Goal: Find specific page/section: Find specific page/section

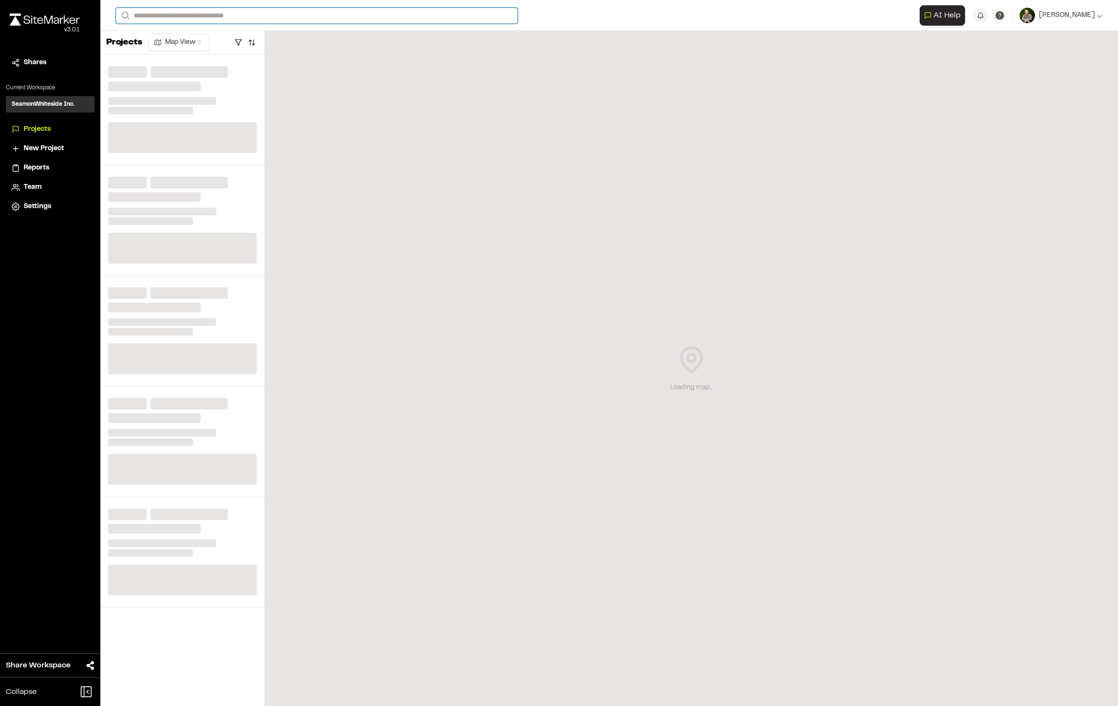
click at [200, 18] on input "Search" at bounding box center [317, 16] width 402 height 16
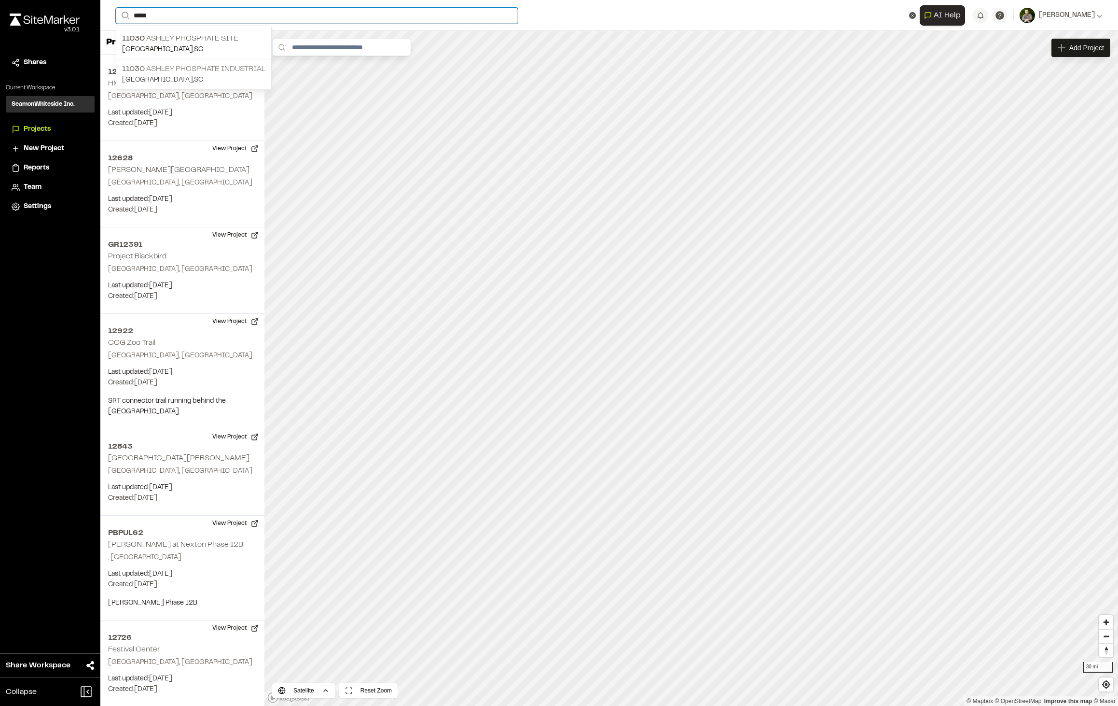
type input "*****"
click at [241, 75] on p "[GEOGRAPHIC_DATA] , [GEOGRAPHIC_DATA]" at bounding box center [193, 80] width 143 height 11
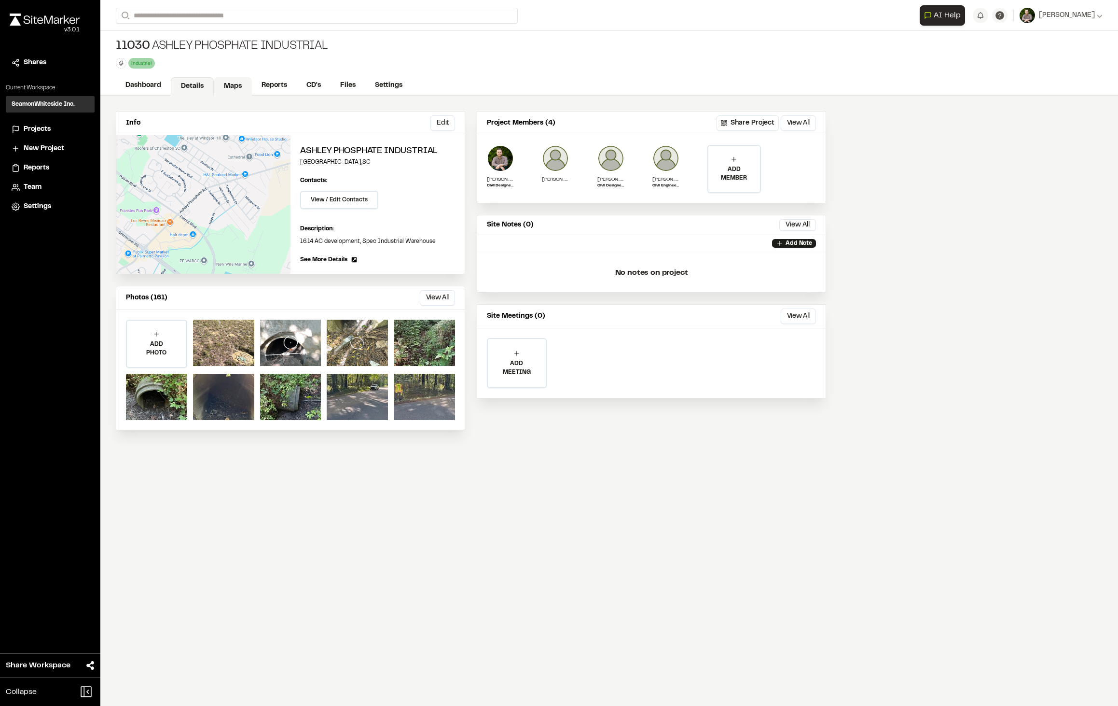
click at [225, 82] on link "Maps" at bounding box center [233, 86] width 38 height 18
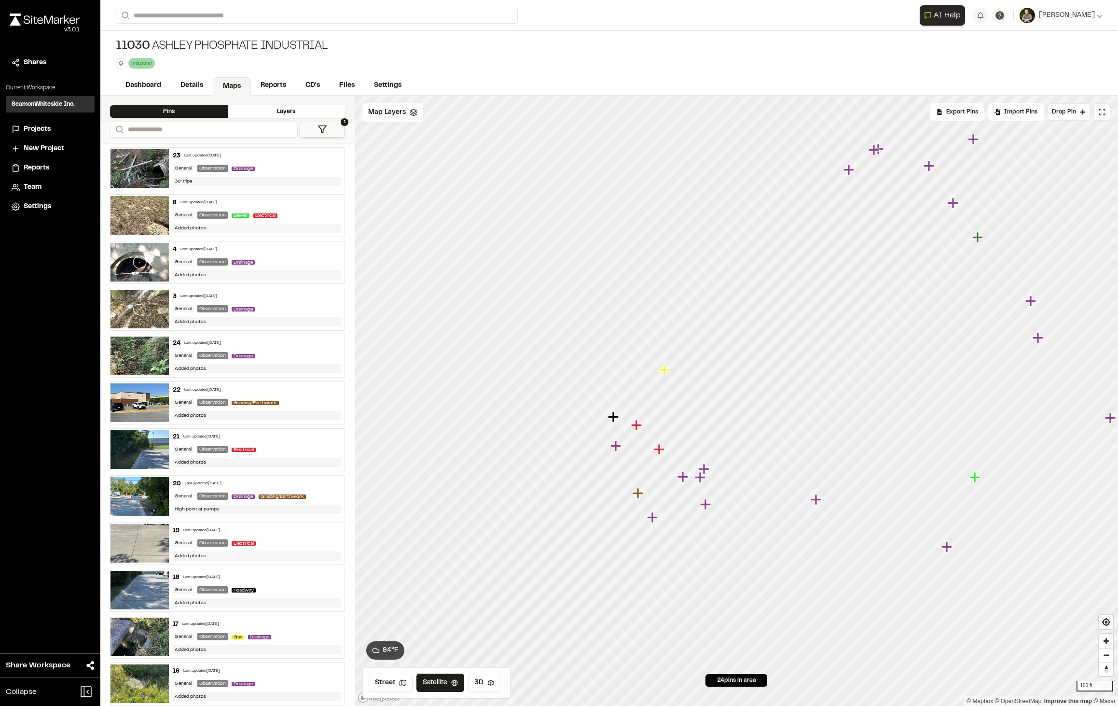
click at [669, 368] on icon "Map marker" at bounding box center [665, 369] width 13 height 13
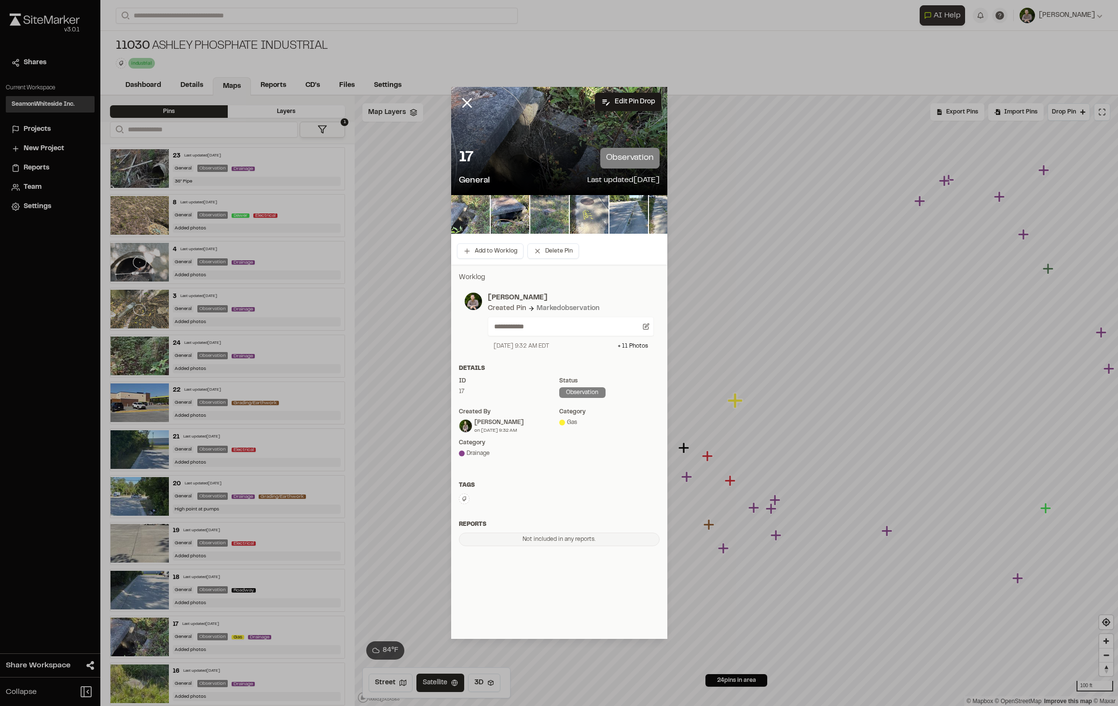
click at [472, 214] on img at bounding box center [470, 214] width 39 height 39
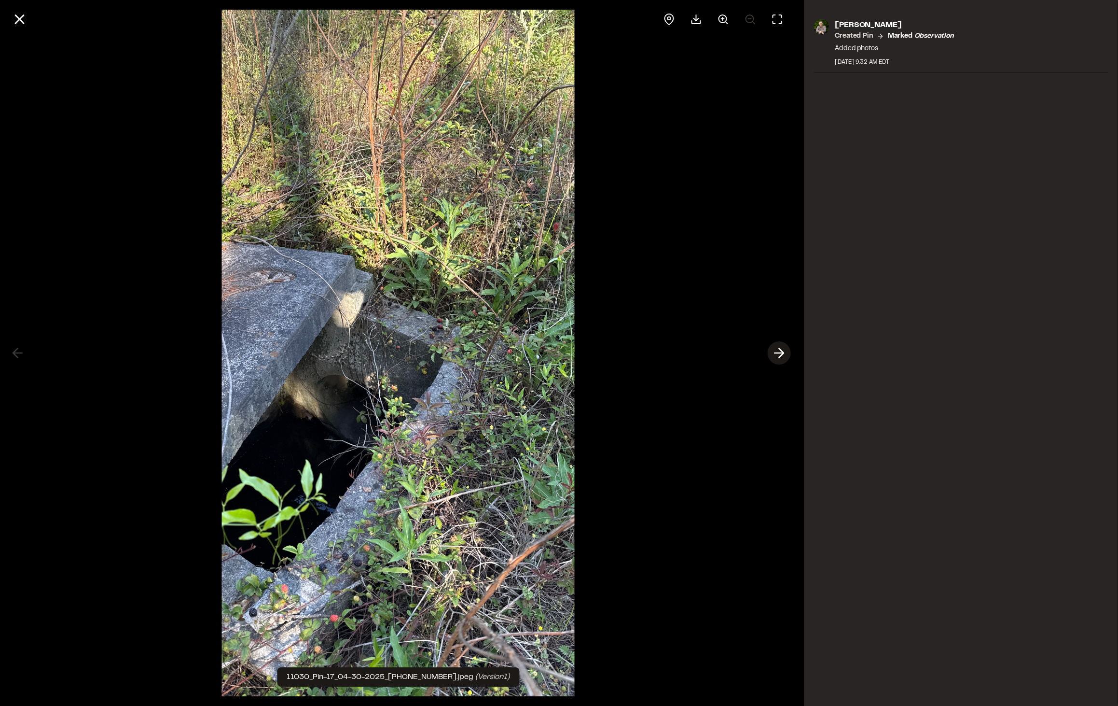
click at [782, 351] on polyline at bounding box center [781, 353] width 4 height 9
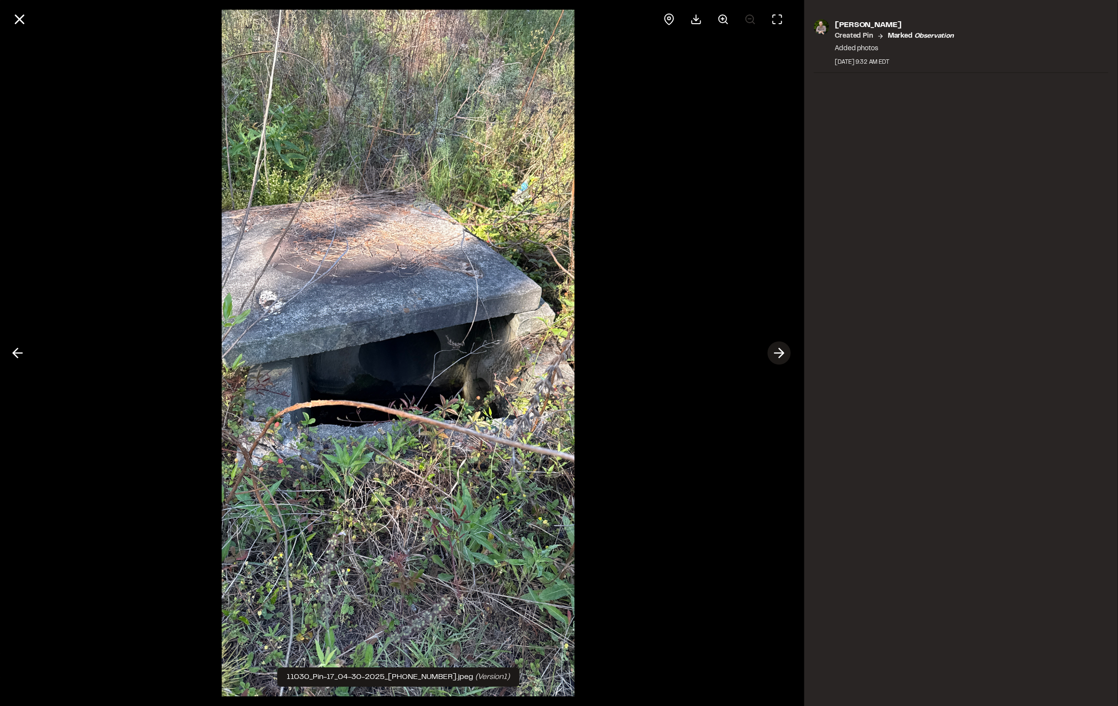
click at [782, 351] on polyline at bounding box center [781, 353] width 4 height 9
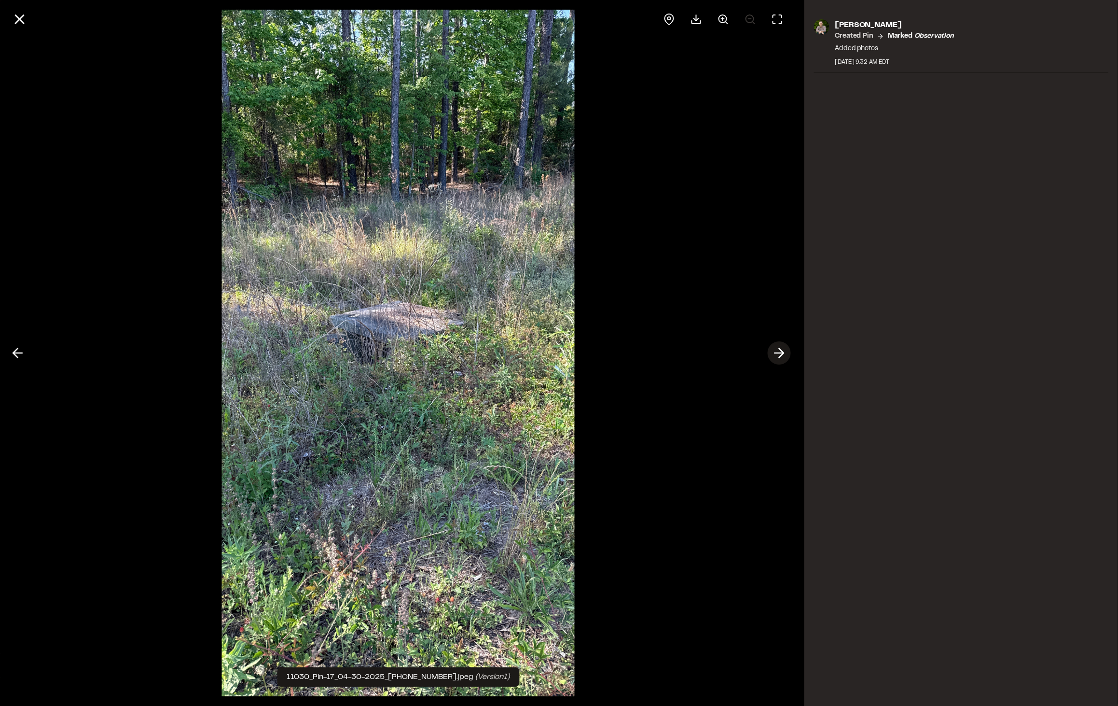
click at [782, 351] on polyline at bounding box center [781, 353] width 4 height 9
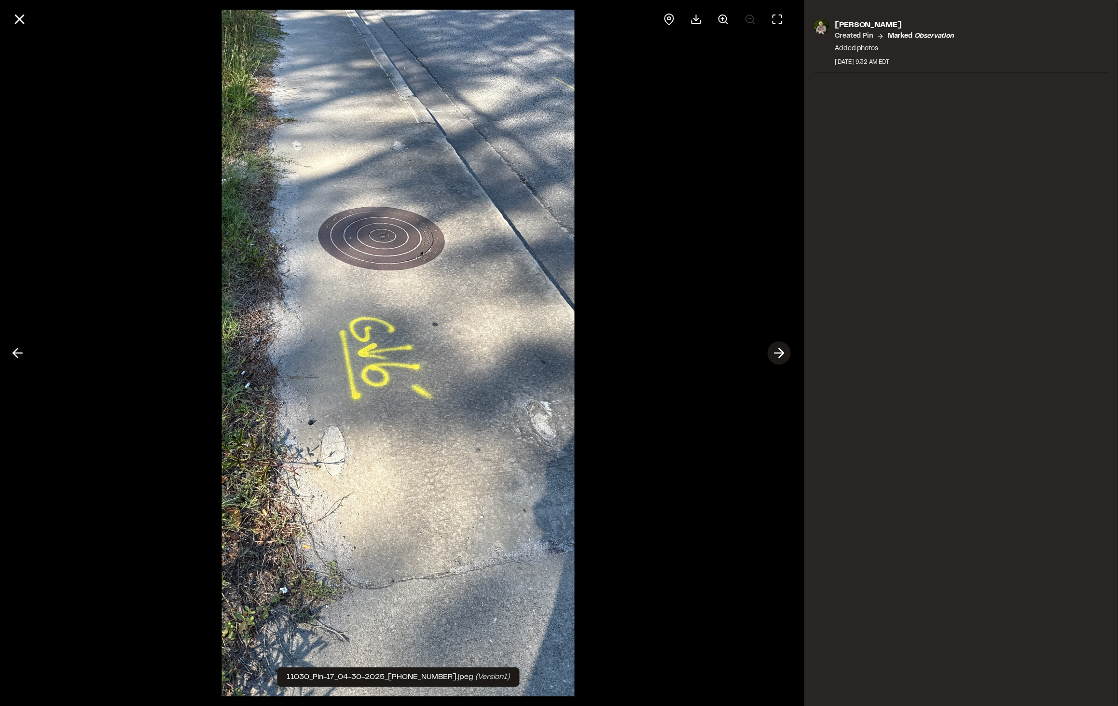
click at [782, 351] on polyline at bounding box center [781, 353] width 4 height 9
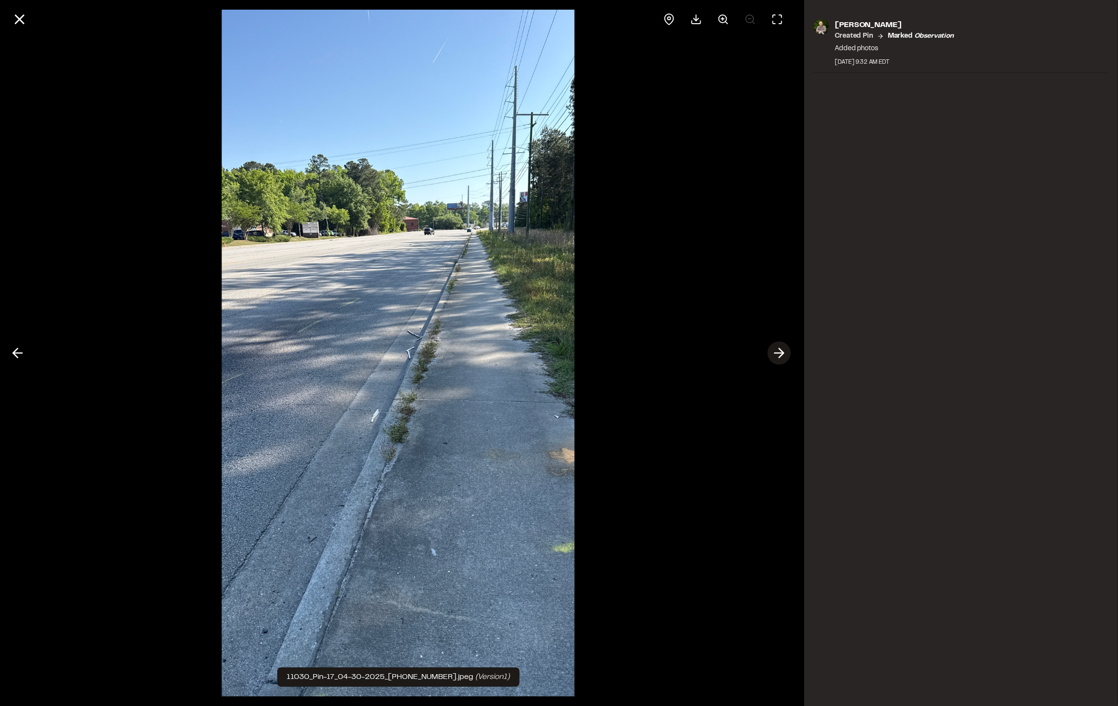
click at [782, 351] on polyline at bounding box center [781, 353] width 4 height 9
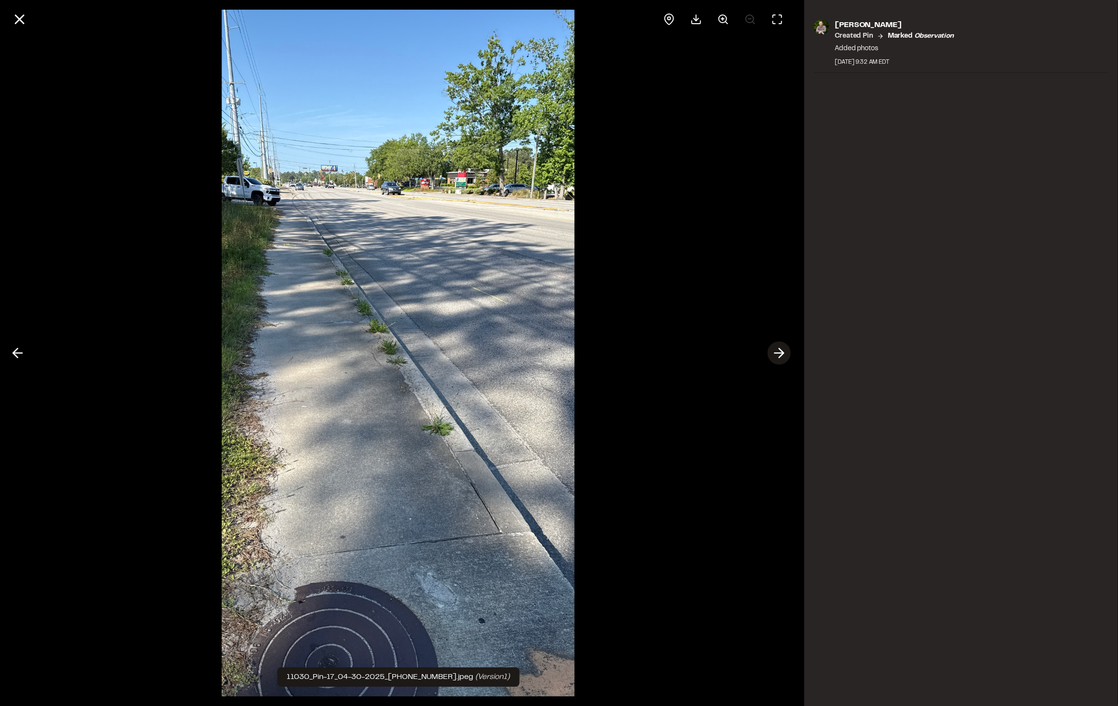
click at [782, 351] on polyline at bounding box center [781, 353] width 4 height 9
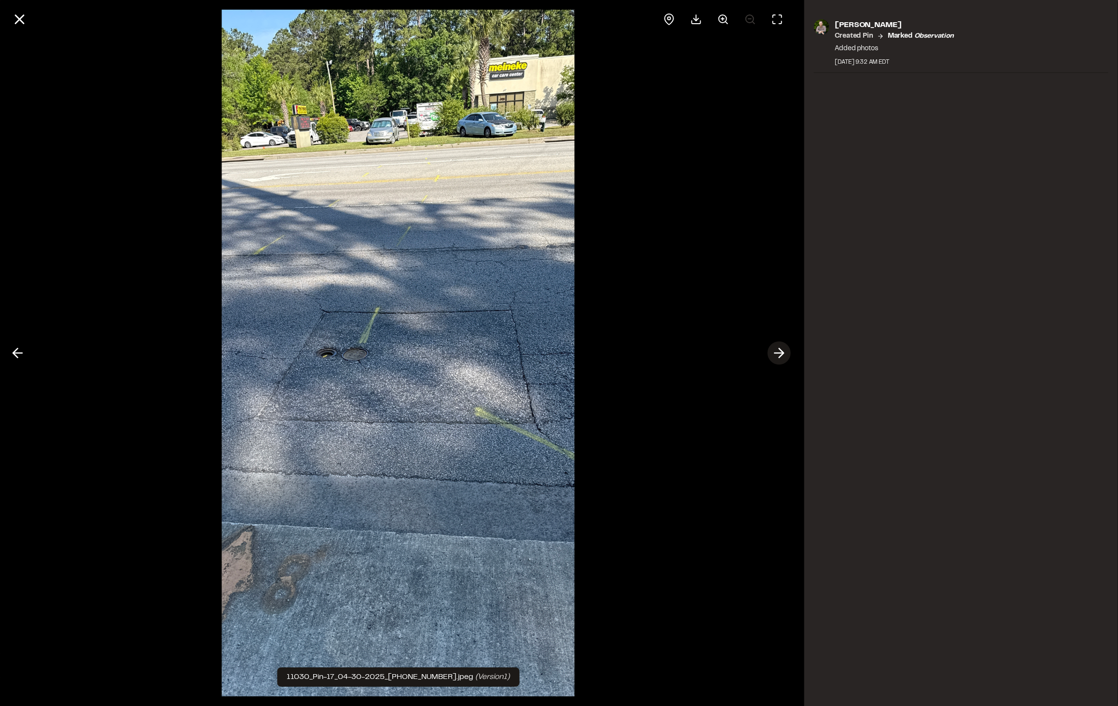
click at [782, 351] on polyline at bounding box center [781, 353] width 4 height 9
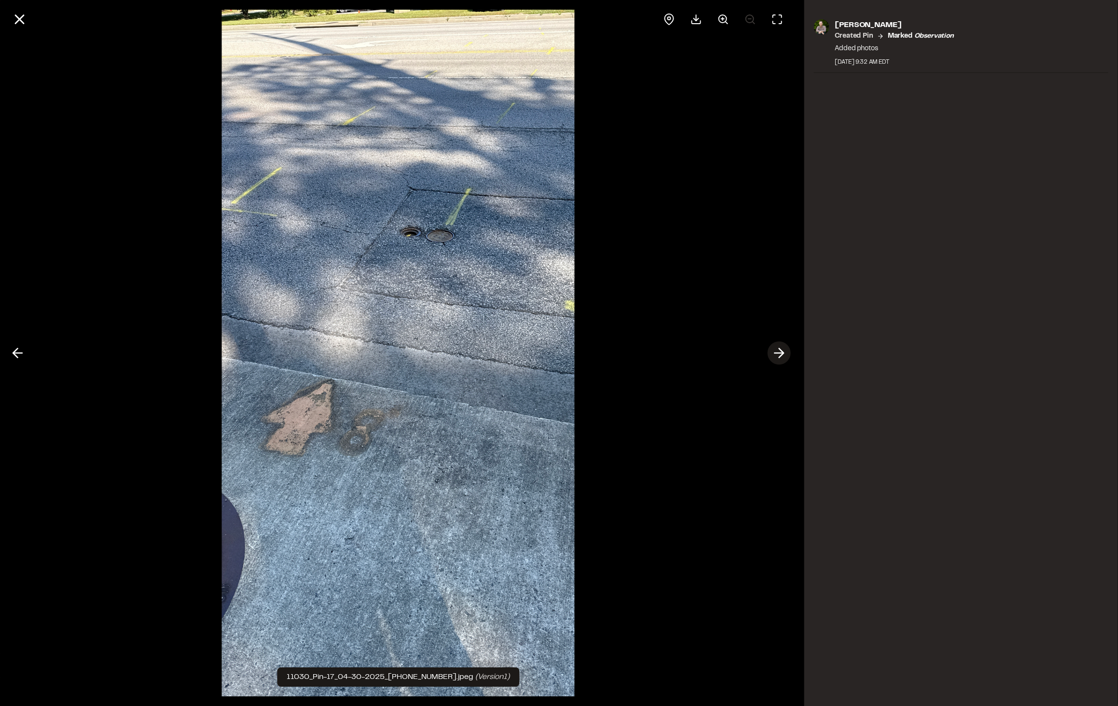
click at [782, 351] on polyline at bounding box center [781, 353] width 4 height 9
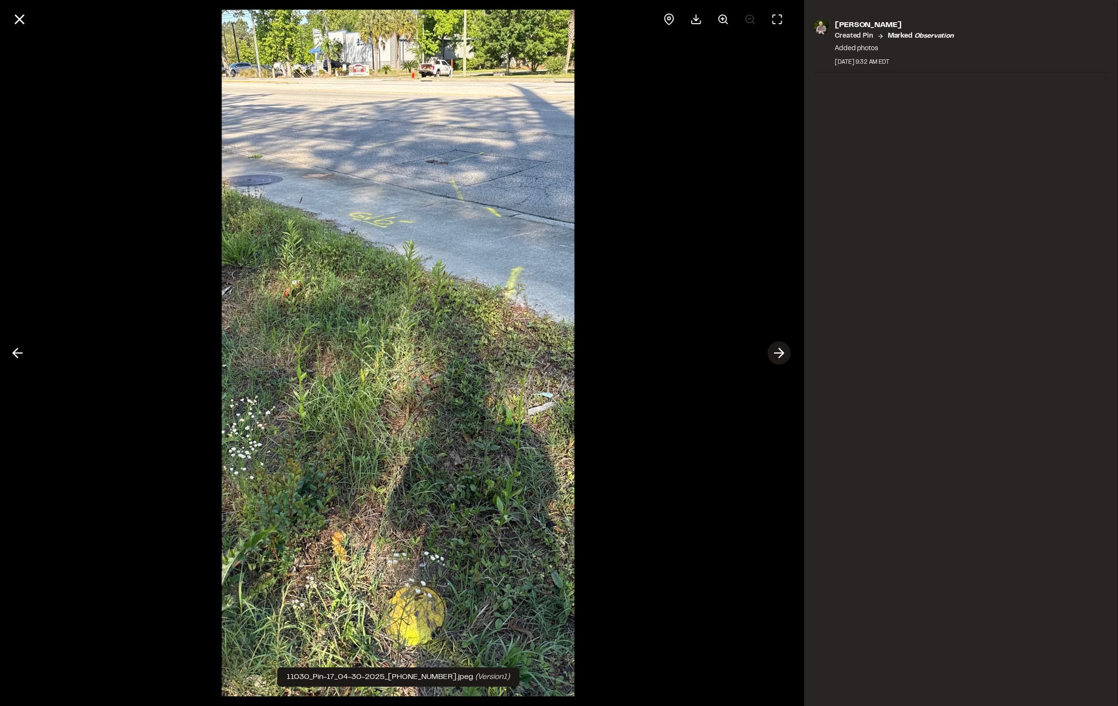
click at [782, 351] on polyline at bounding box center [781, 353] width 4 height 9
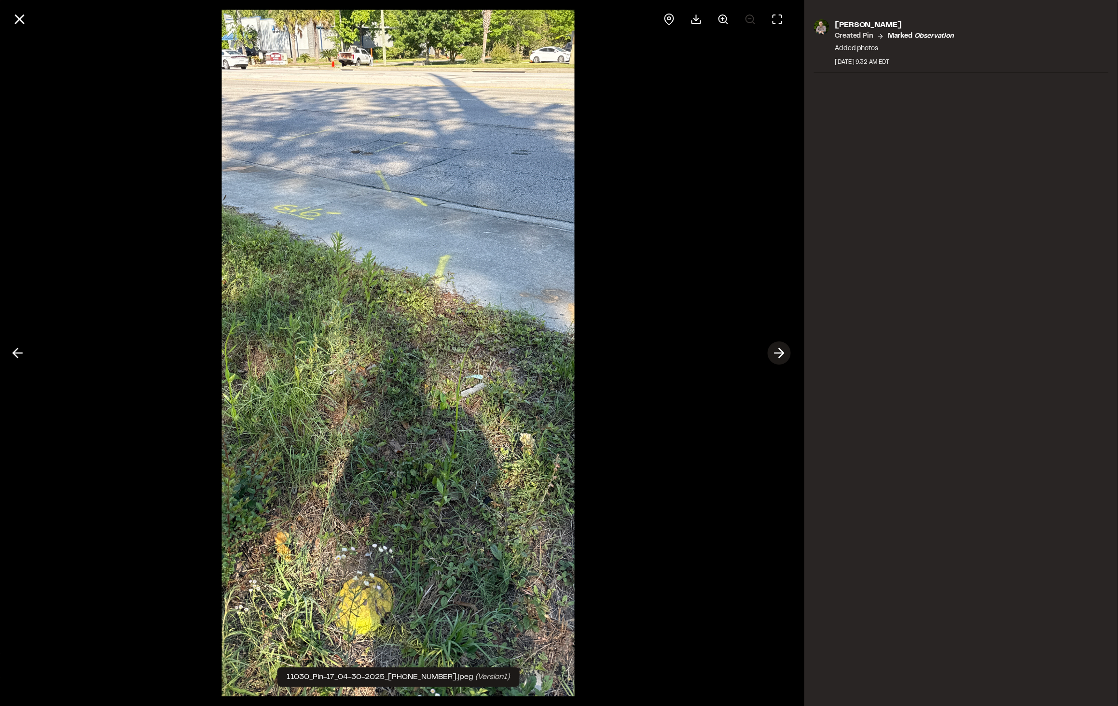
click at [782, 351] on polyline at bounding box center [781, 353] width 4 height 9
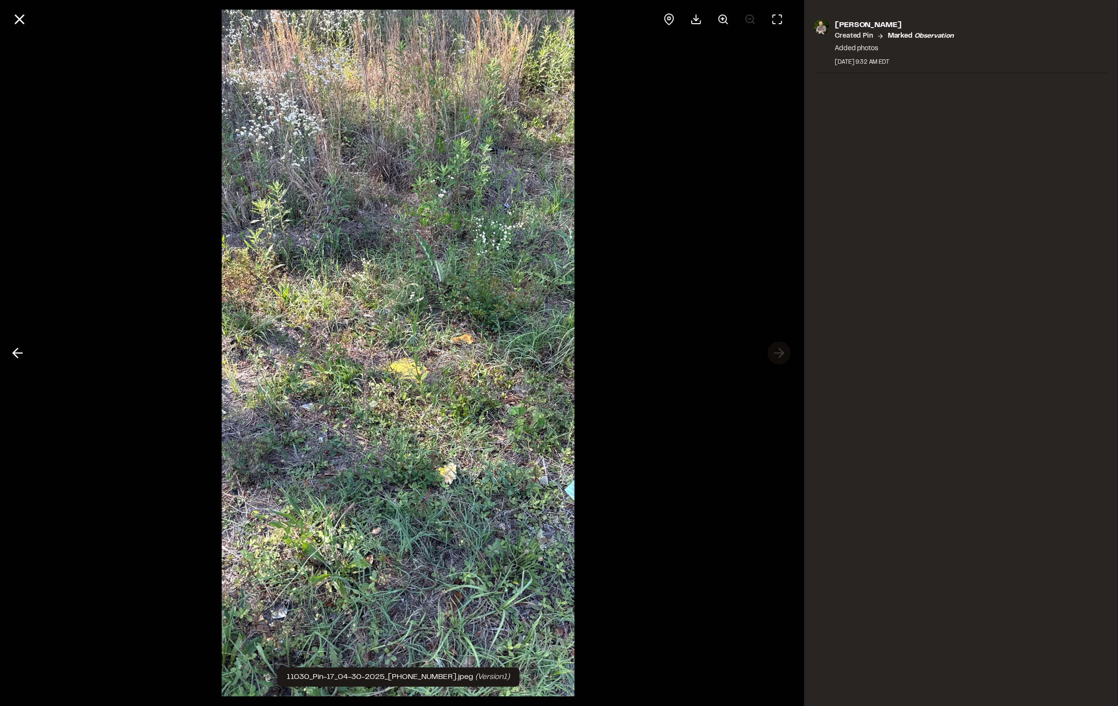
click at [782, 351] on div at bounding box center [398, 353] width 796 height 706
click at [4, 352] on div at bounding box center [398, 353] width 796 height 706
click at [12, 351] on icon at bounding box center [17, 353] width 15 height 16
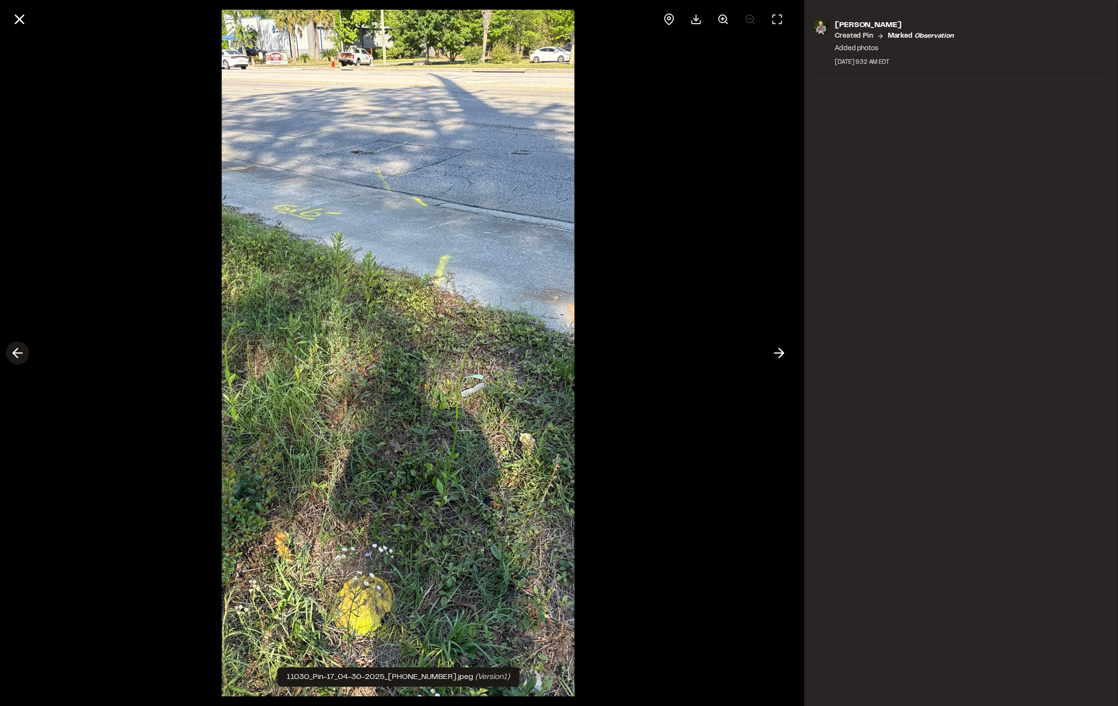
click at [13, 351] on icon at bounding box center [17, 353] width 15 height 16
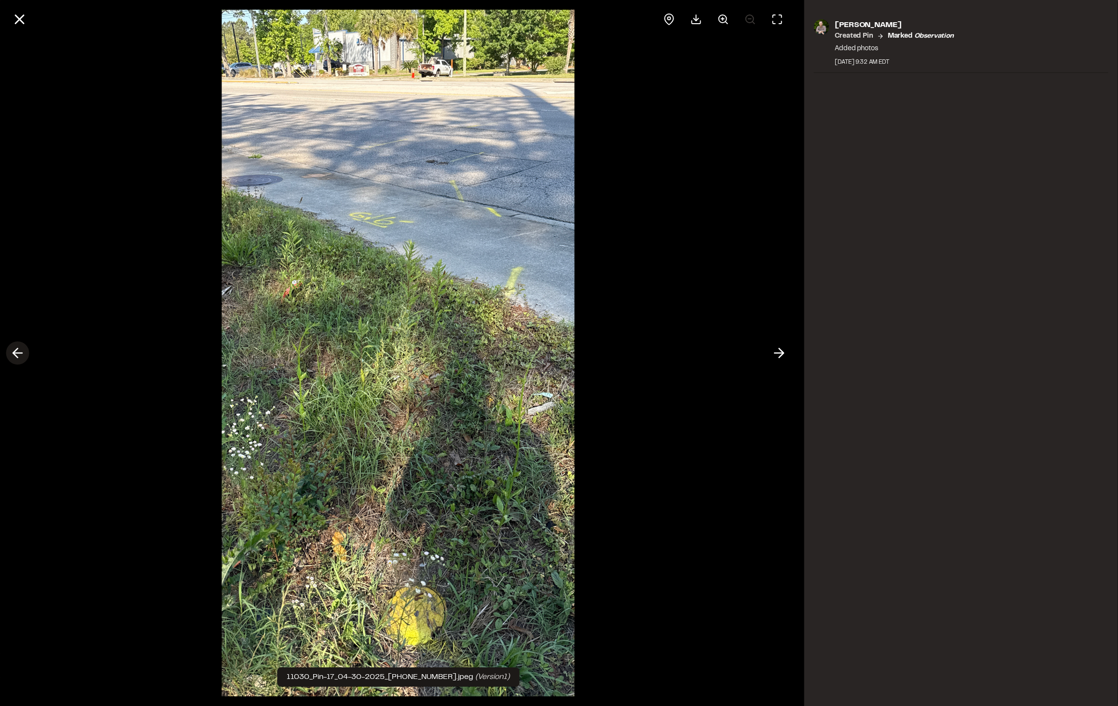
click at [13, 351] on icon at bounding box center [17, 353] width 15 height 16
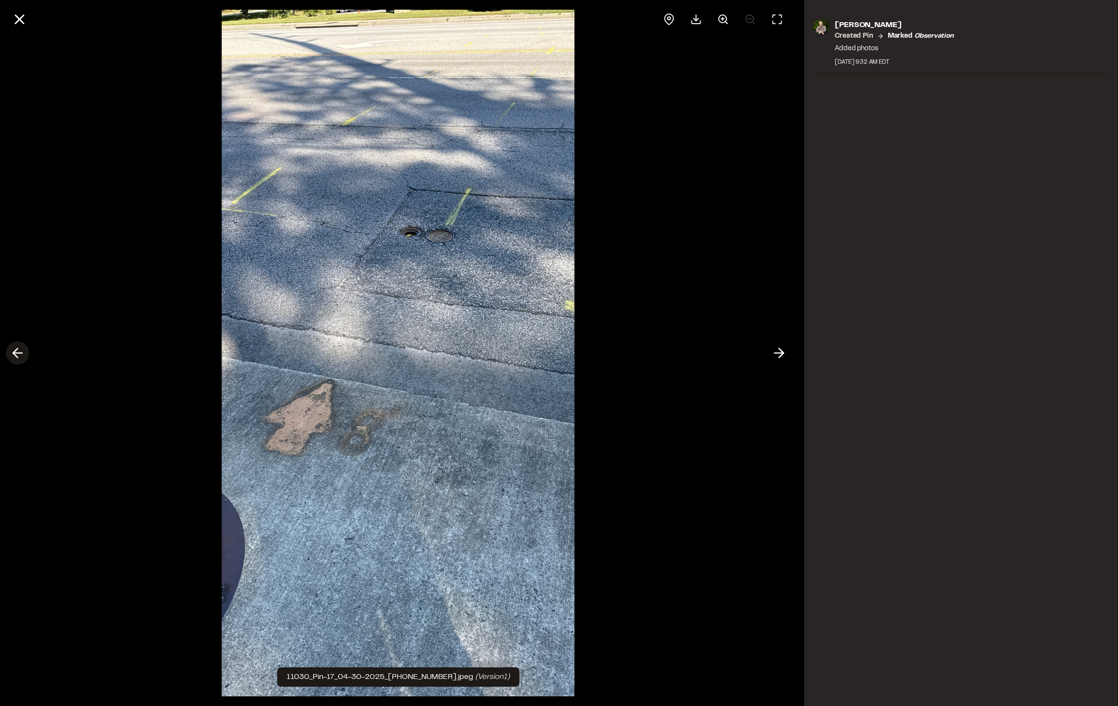
click at [14, 351] on icon at bounding box center [17, 353] width 15 height 16
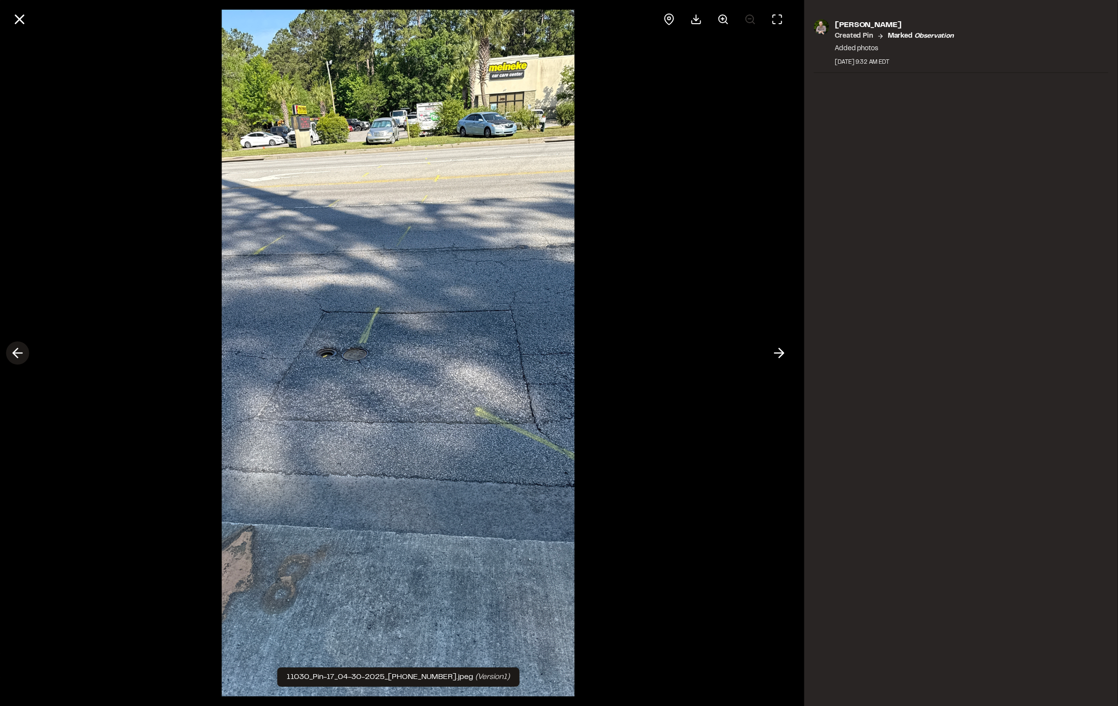
click at [14, 350] on polyline at bounding box center [15, 353] width 4 height 9
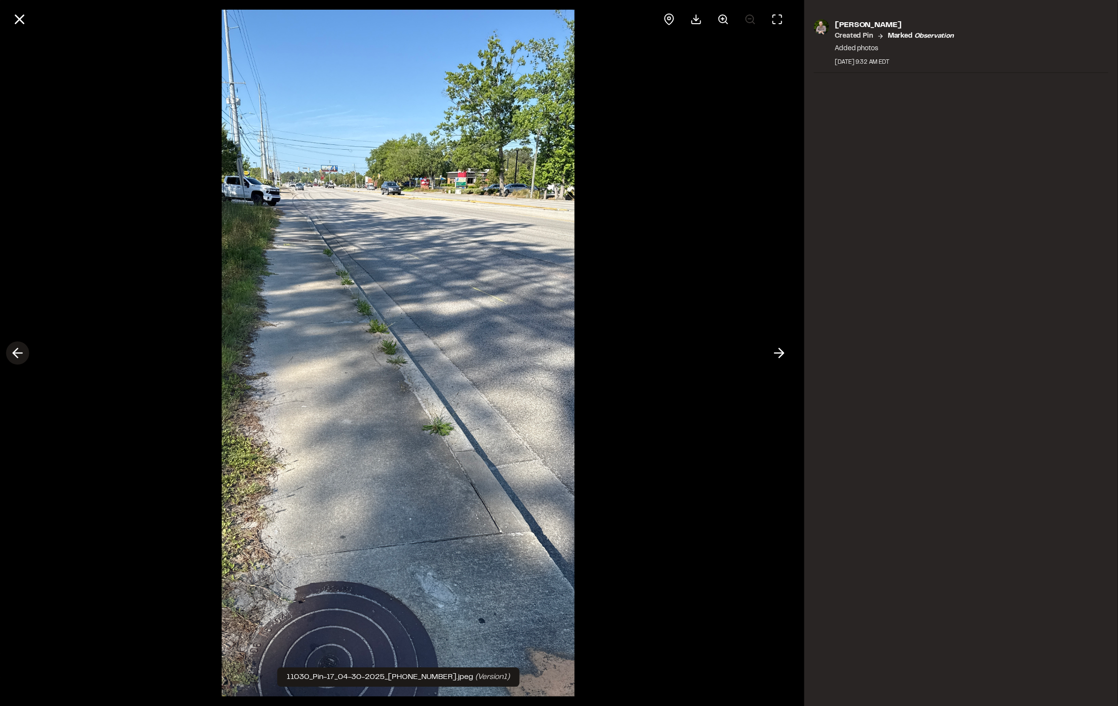
click at [14, 350] on polyline at bounding box center [15, 353] width 4 height 9
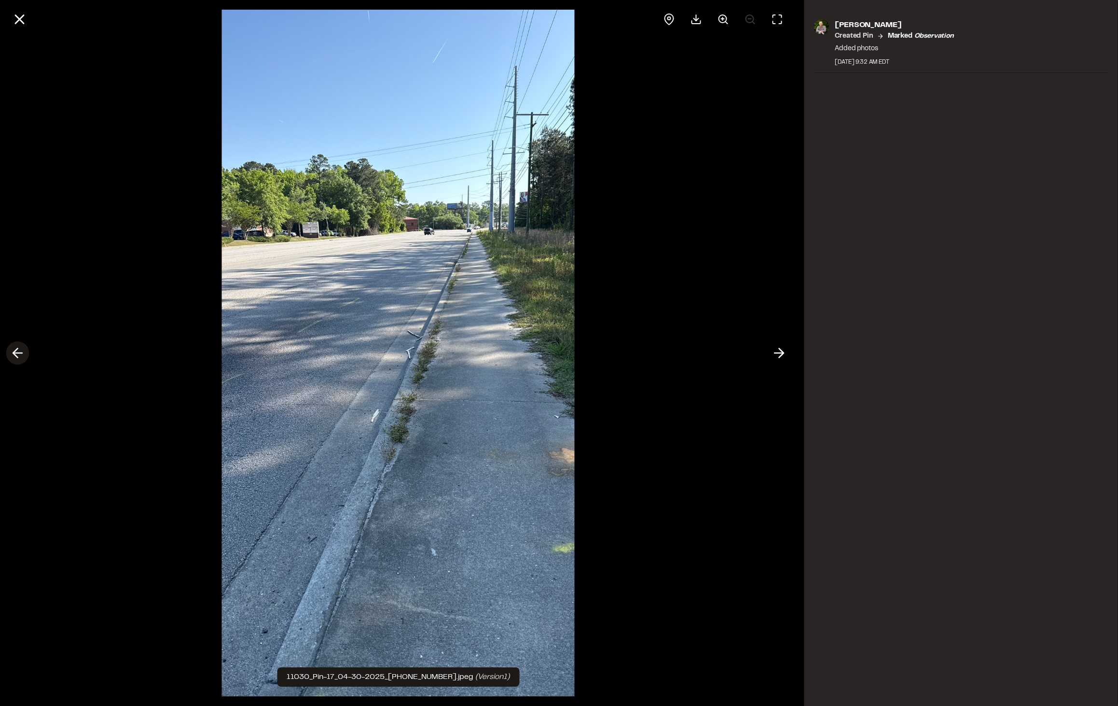
click at [14, 350] on polyline at bounding box center [15, 353] width 4 height 9
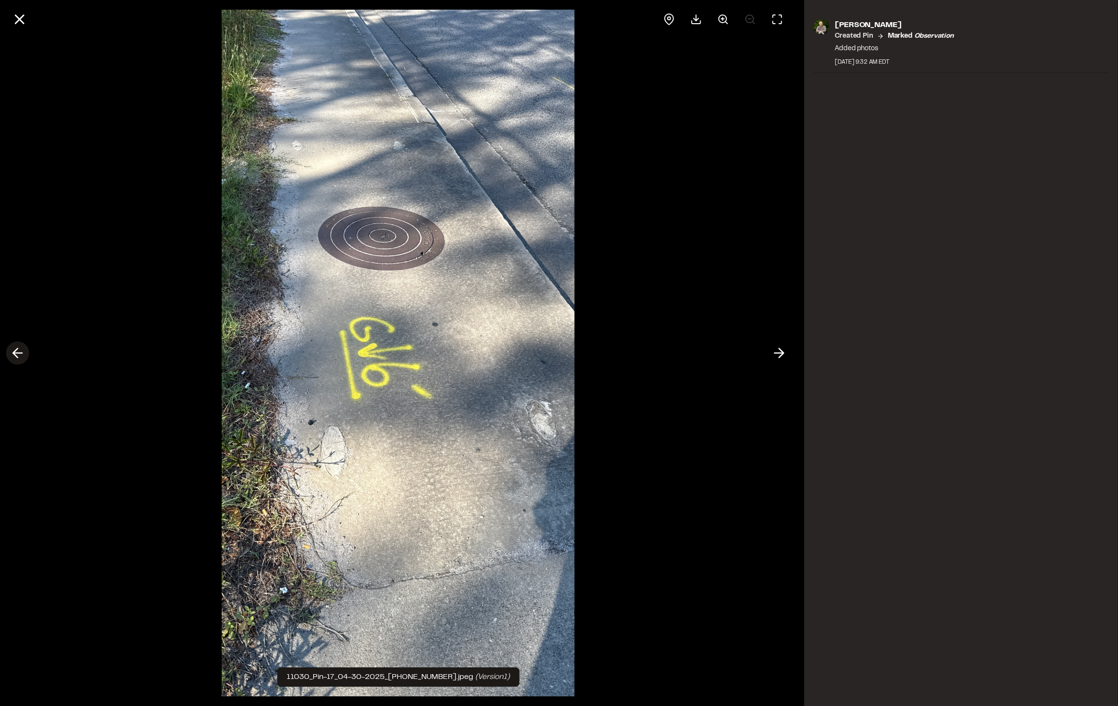
click at [14, 350] on polyline at bounding box center [15, 353] width 4 height 9
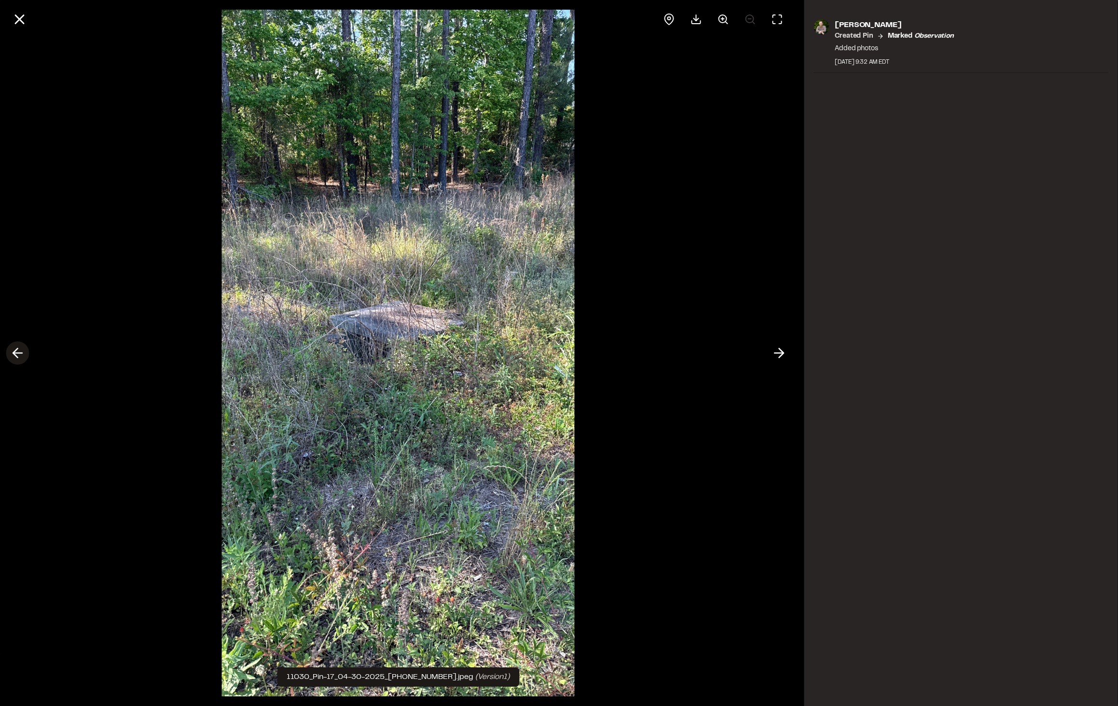
click at [14, 350] on polyline at bounding box center [15, 353] width 4 height 9
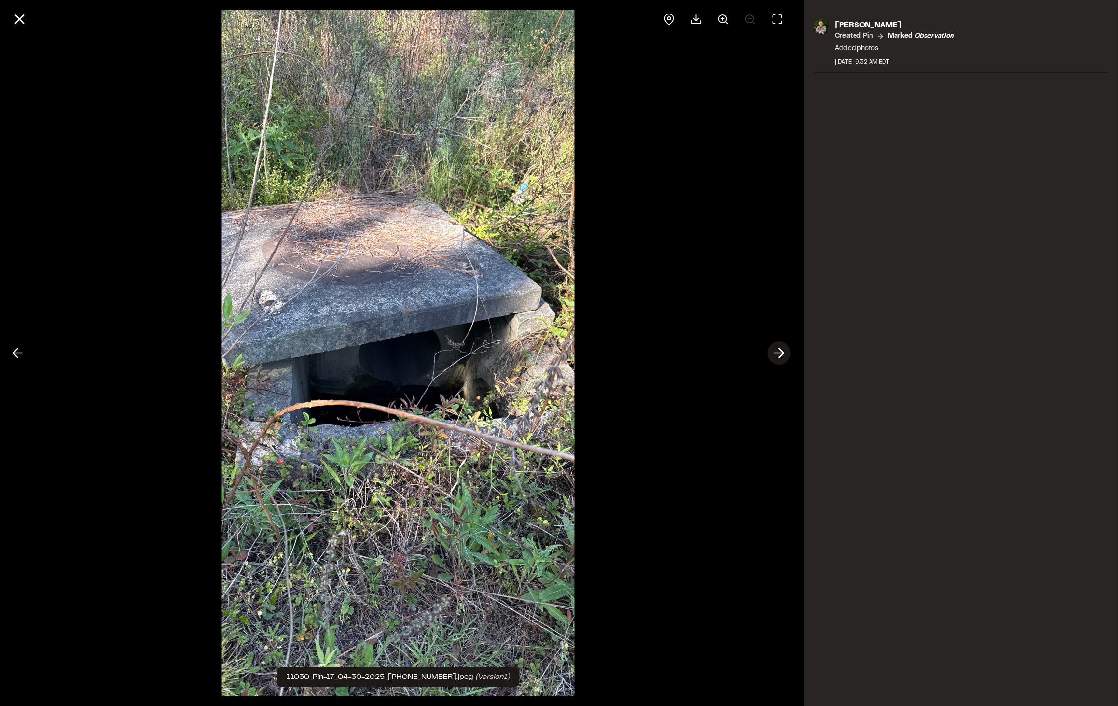
click at [780, 355] on icon at bounding box center [778, 353] width 15 height 16
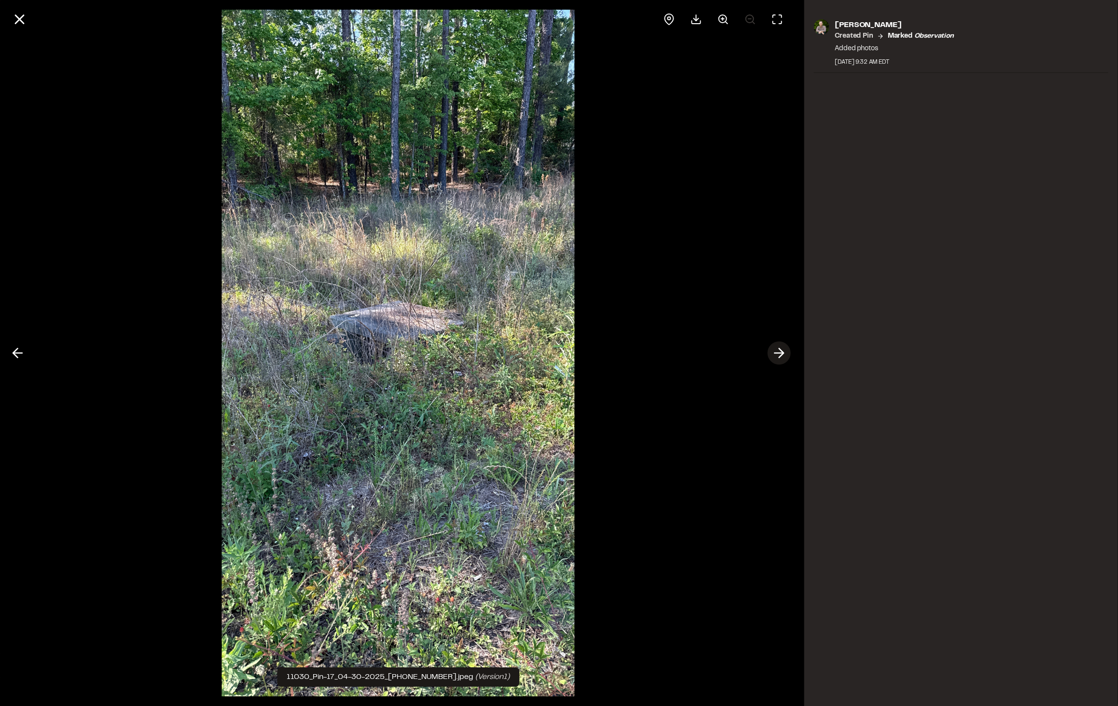
click at [779, 355] on icon at bounding box center [778, 353] width 15 height 16
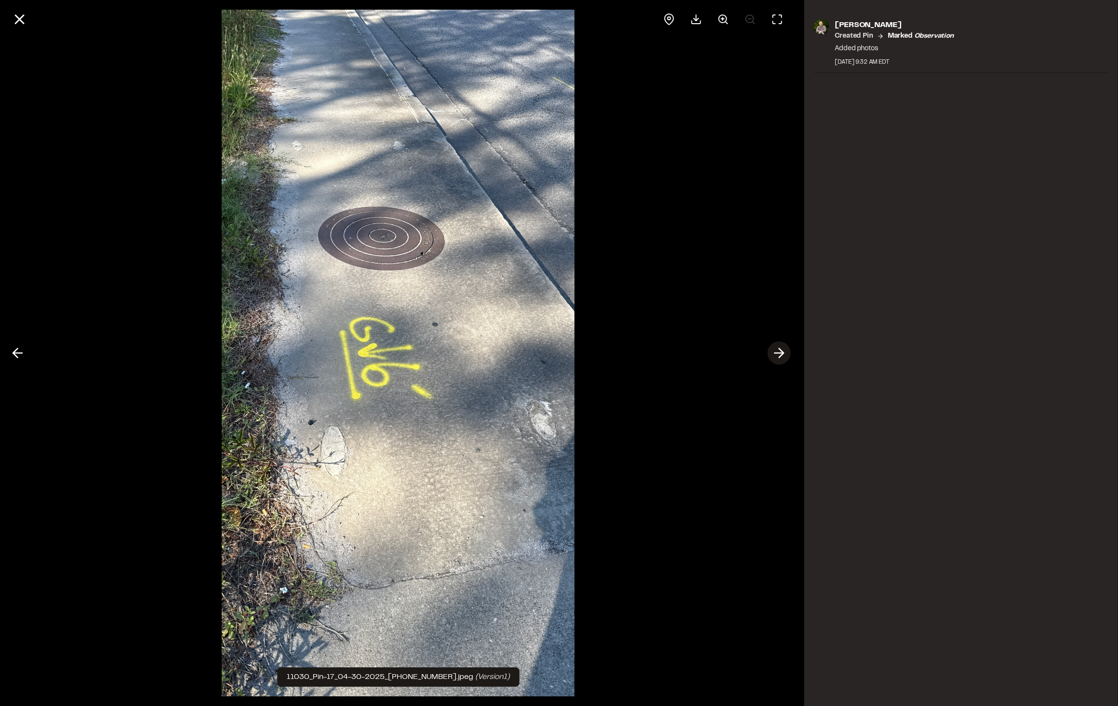
click at [779, 355] on icon at bounding box center [778, 353] width 15 height 16
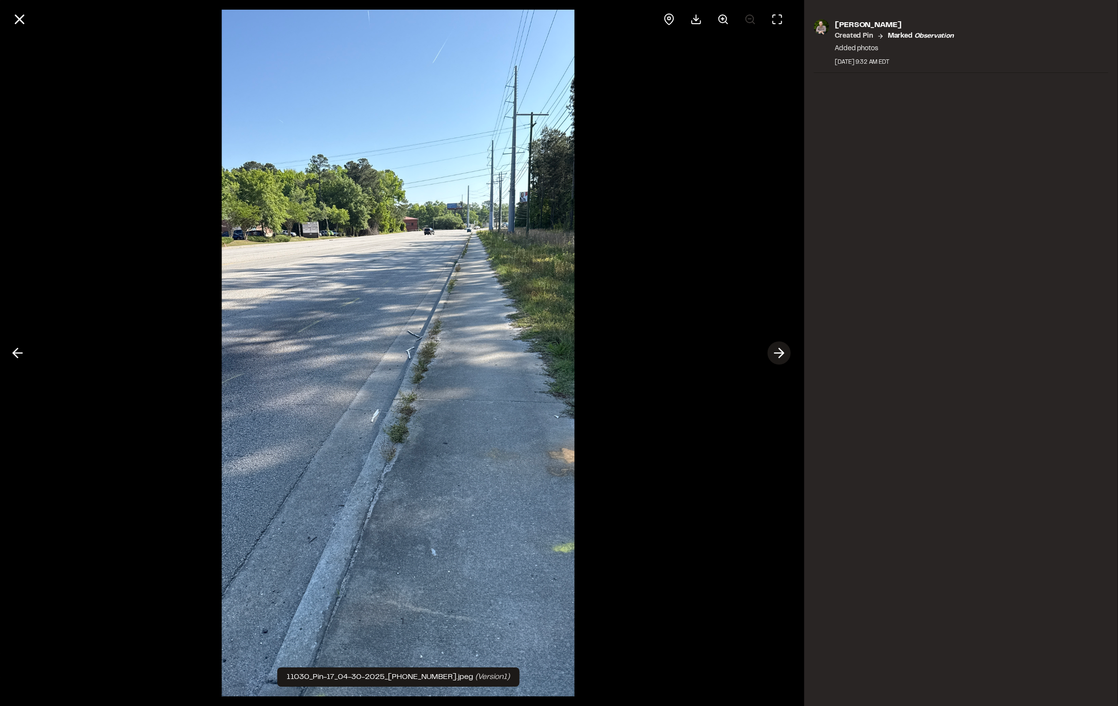
click at [779, 355] on icon at bounding box center [778, 353] width 15 height 16
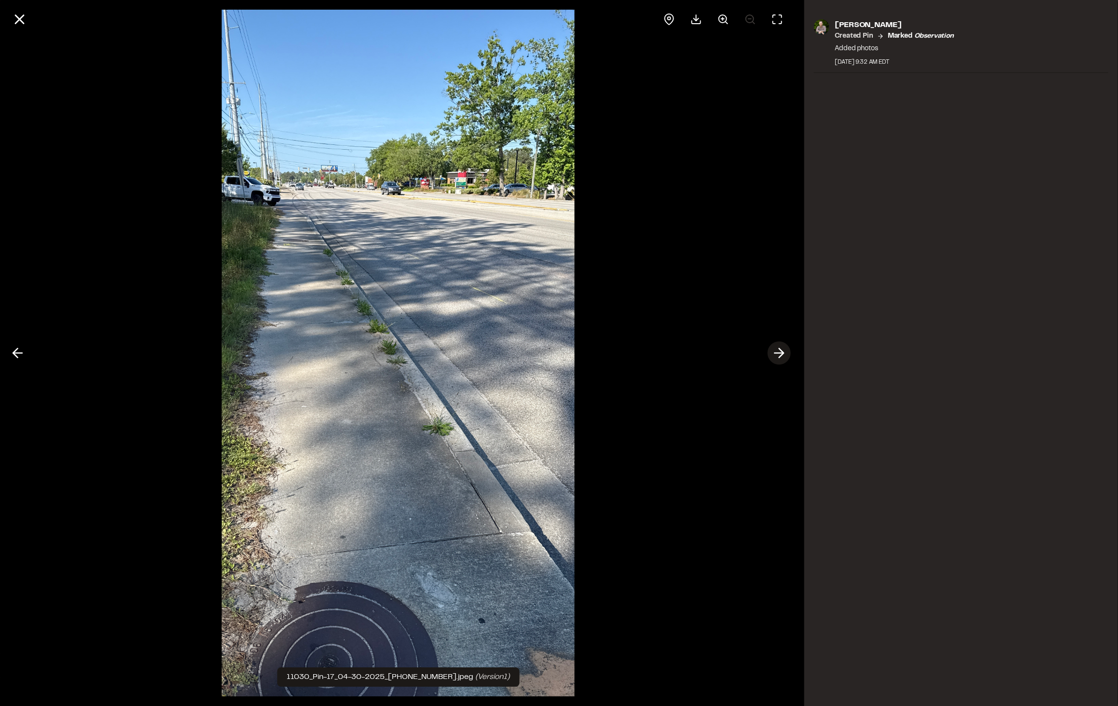
click at [779, 355] on icon at bounding box center [778, 353] width 15 height 16
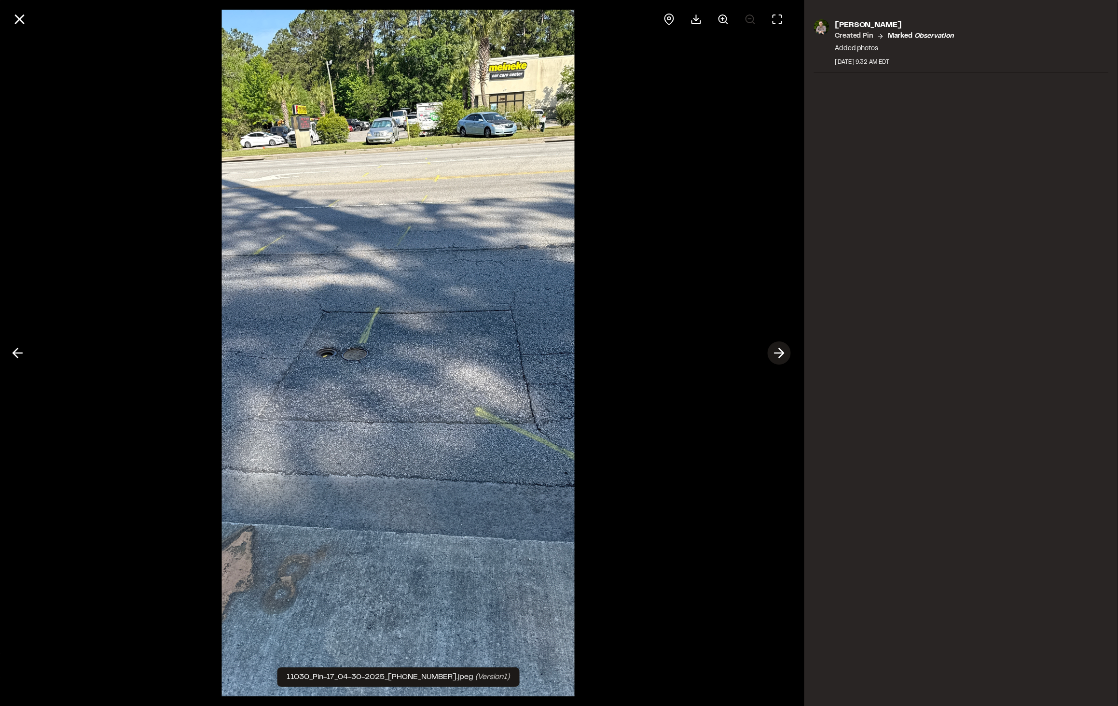
click at [779, 355] on icon at bounding box center [778, 353] width 15 height 16
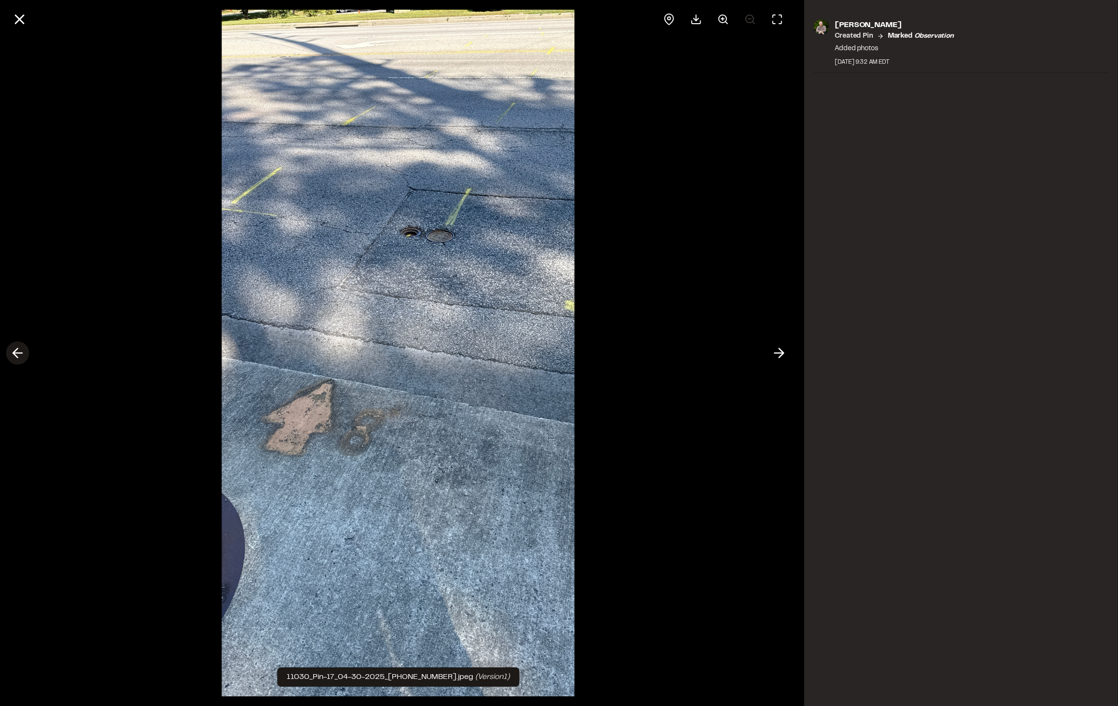
click at [16, 348] on icon at bounding box center [17, 353] width 15 height 16
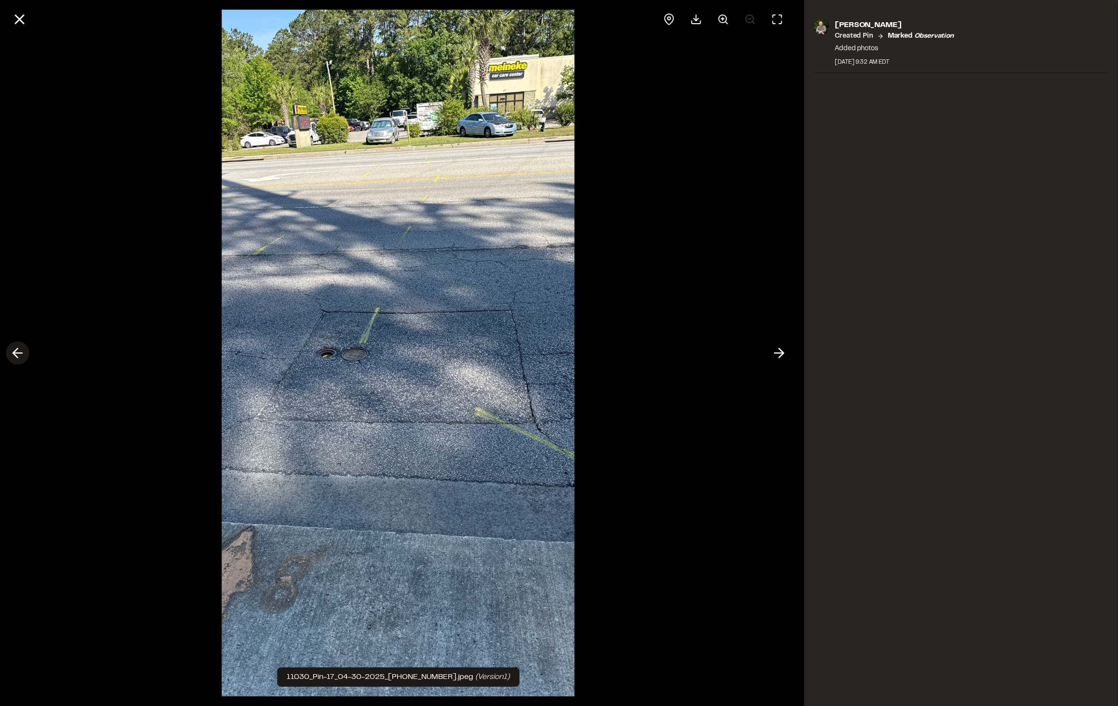
click at [16, 348] on icon at bounding box center [17, 353] width 15 height 16
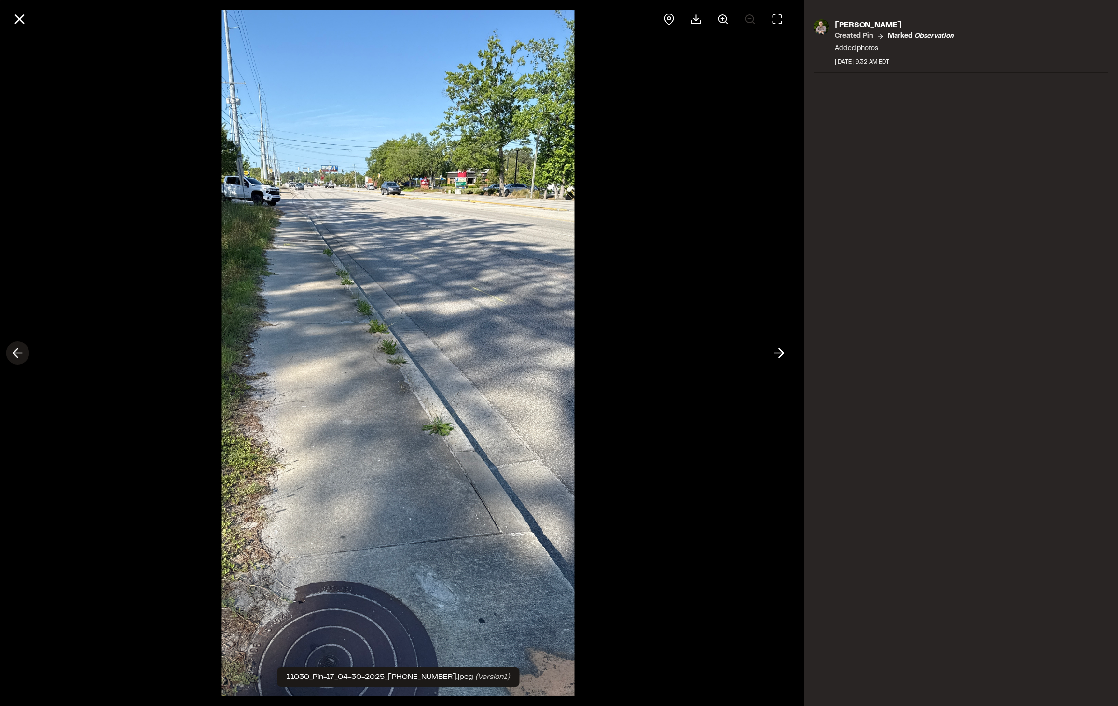
click at [17, 347] on icon at bounding box center [17, 353] width 15 height 16
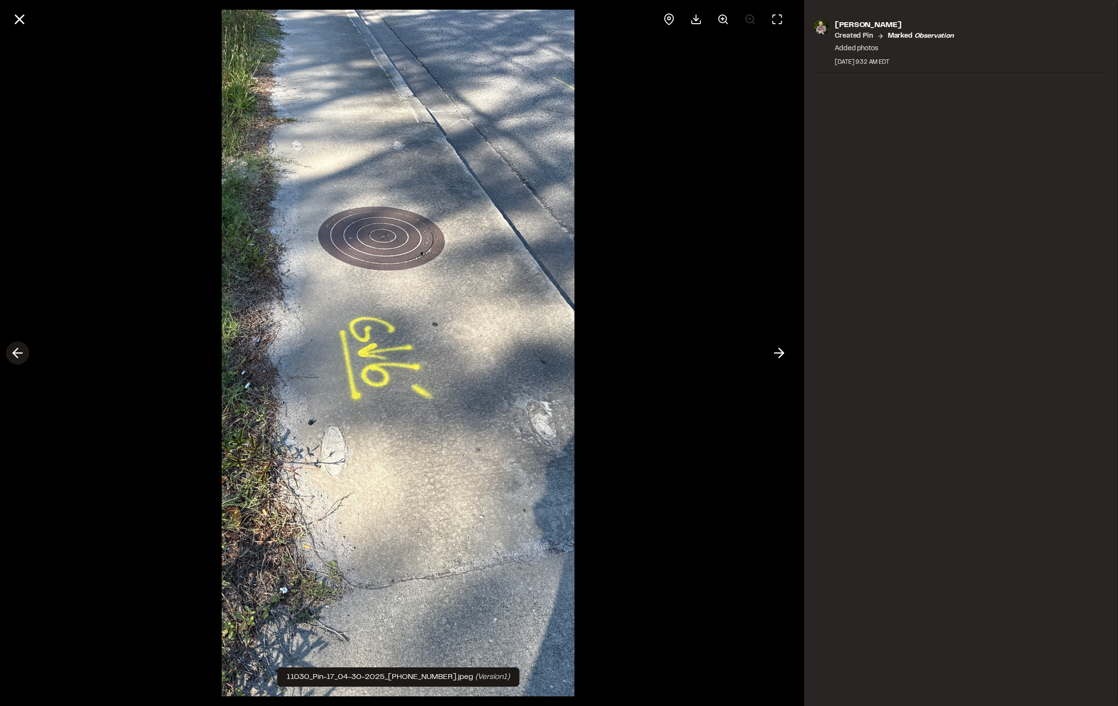
click at [17, 347] on icon at bounding box center [17, 353] width 15 height 16
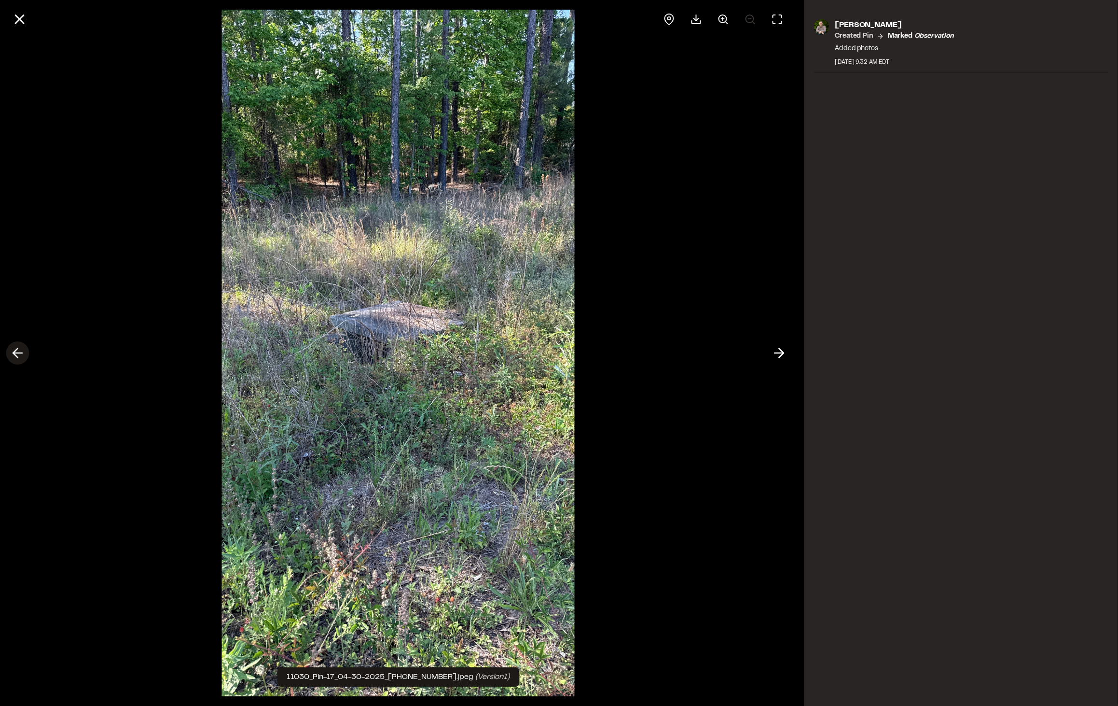
click at [17, 347] on icon at bounding box center [17, 353] width 15 height 16
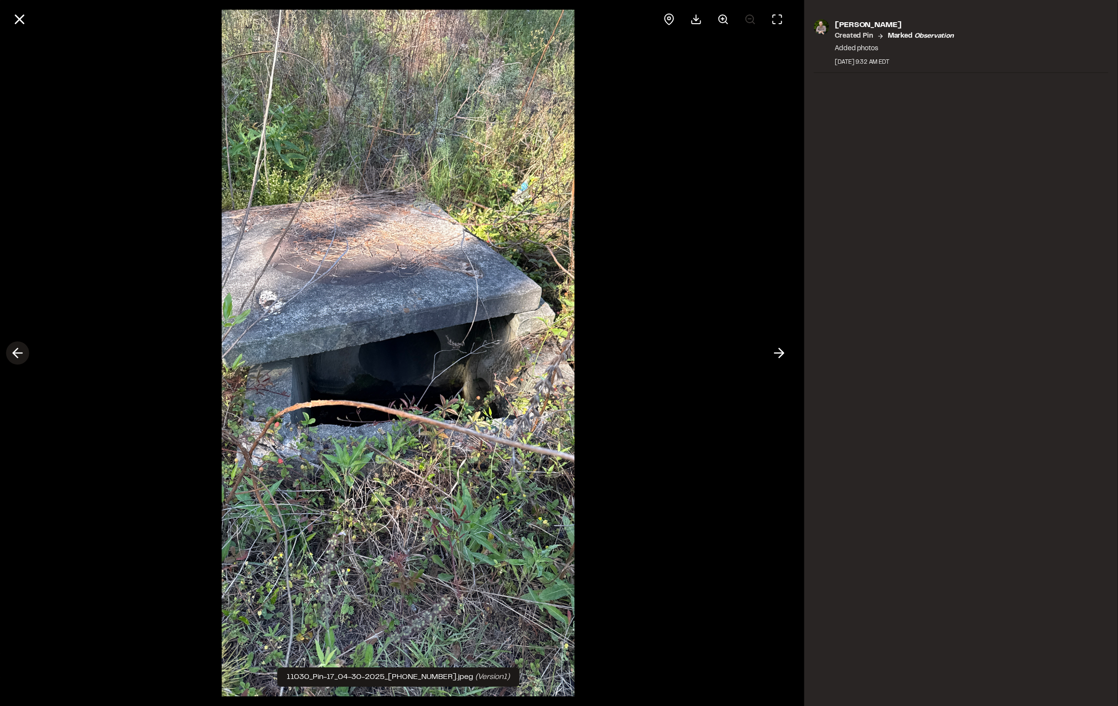
click at [17, 347] on icon at bounding box center [17, 353] width 15 height 16
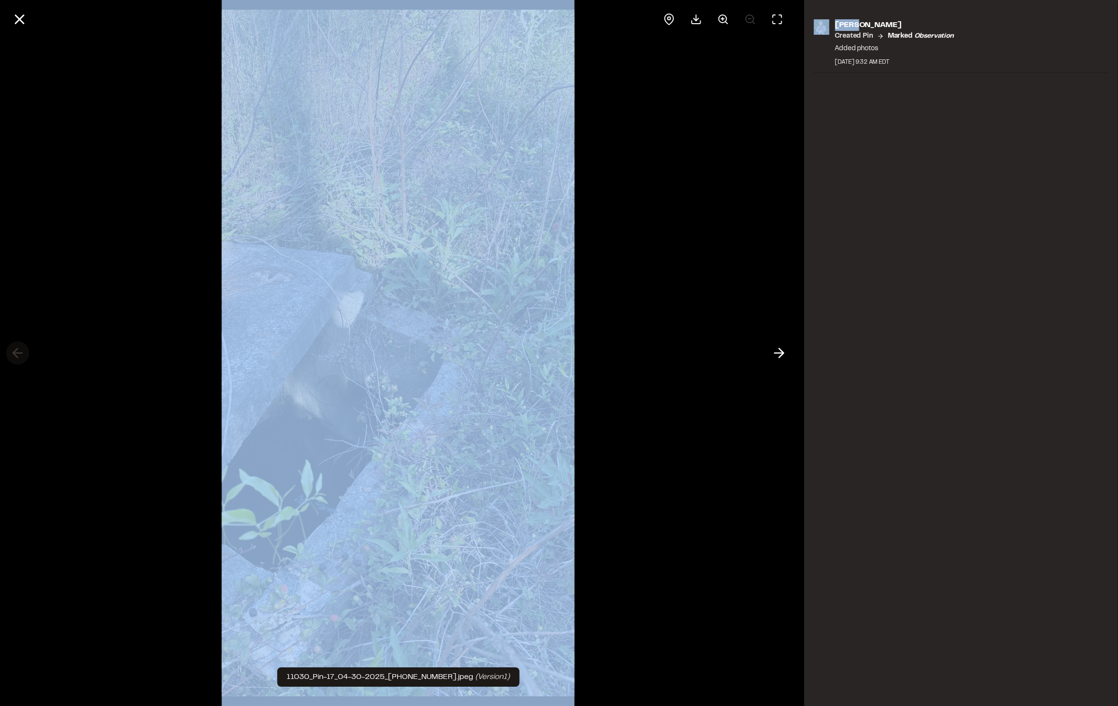
click at [17, 347] on div at bounding box center [398, 353] width 796 height 706
click at [794, 349] on div at bounding box center [398, 353] width 796 height 706
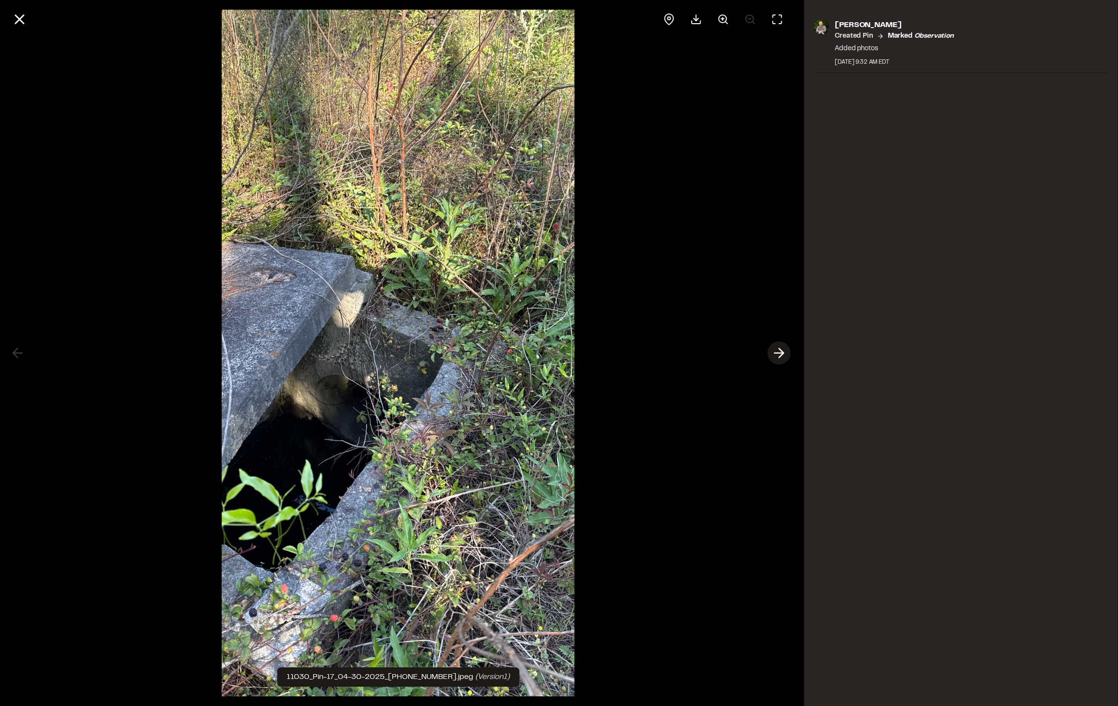
click at [779, 352] on icon at bounding box center [778, 353] width 15 height 16
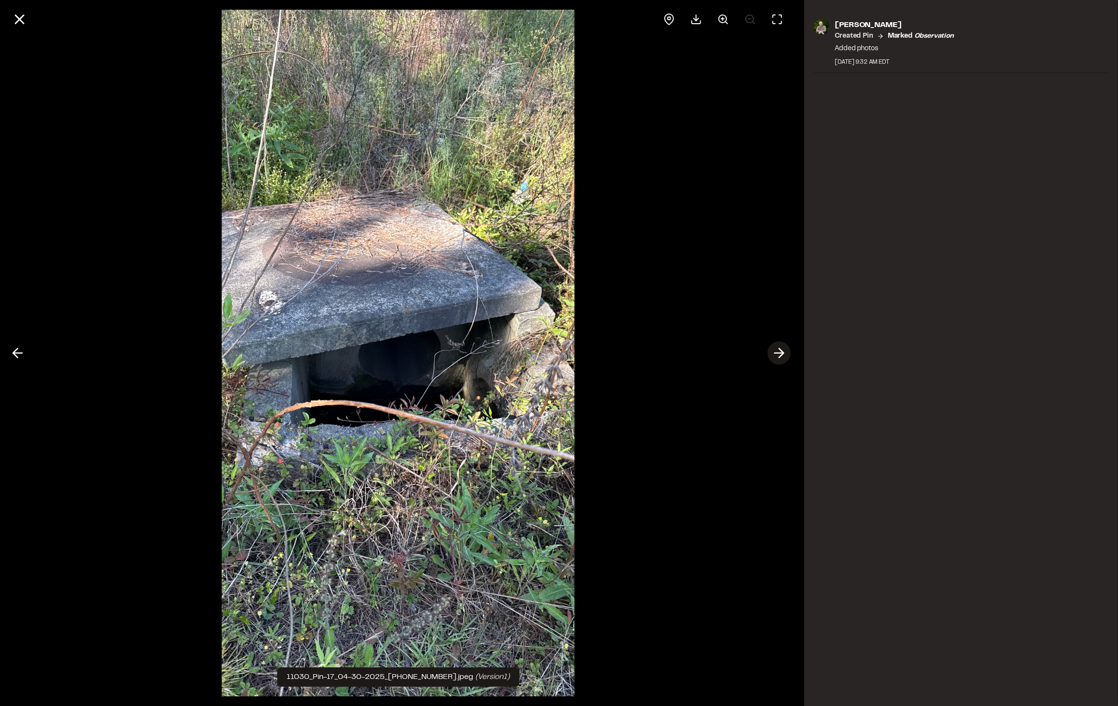
click at [779, 352] on icon at bounding box center [778, 353] width 15 height 16
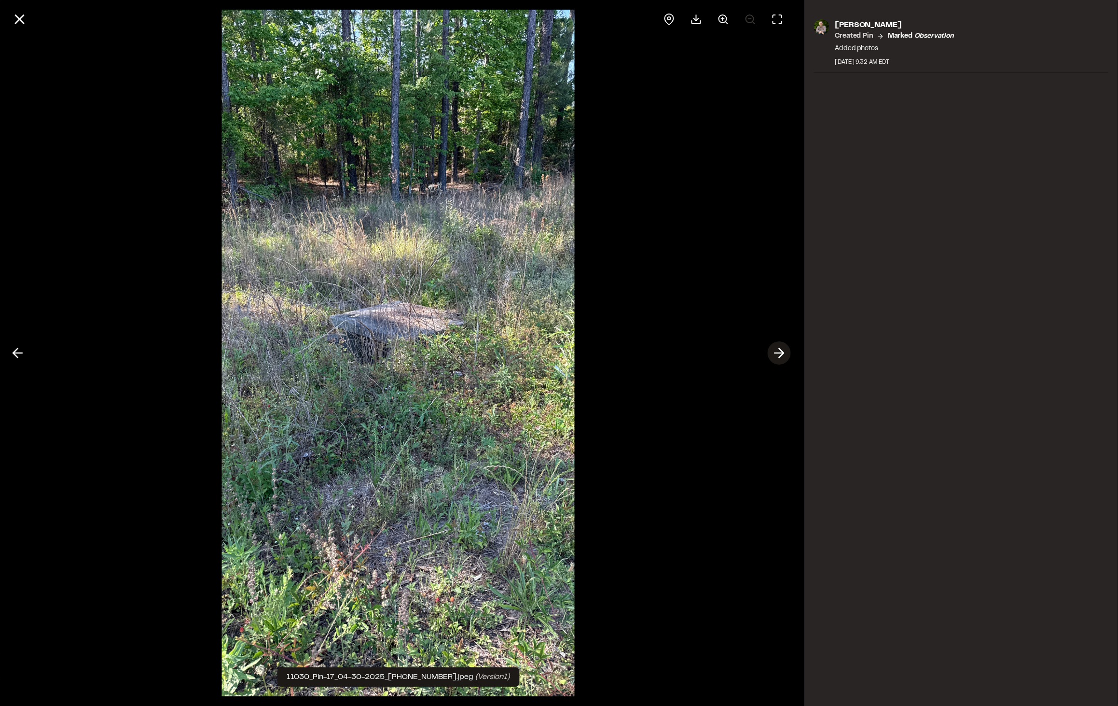
click at [779, 352] on icon at bounding box center [778, 353] width 15 height 16
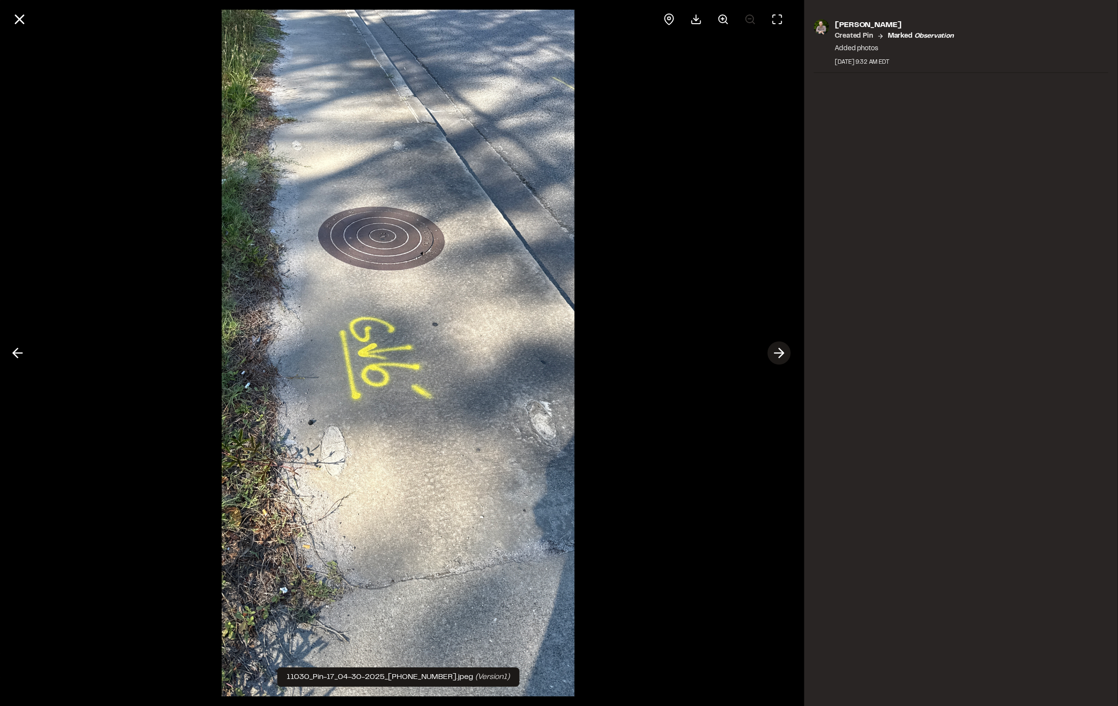
click at [779, 352] on icon at bounding box center [778, 353] width 15 height 16
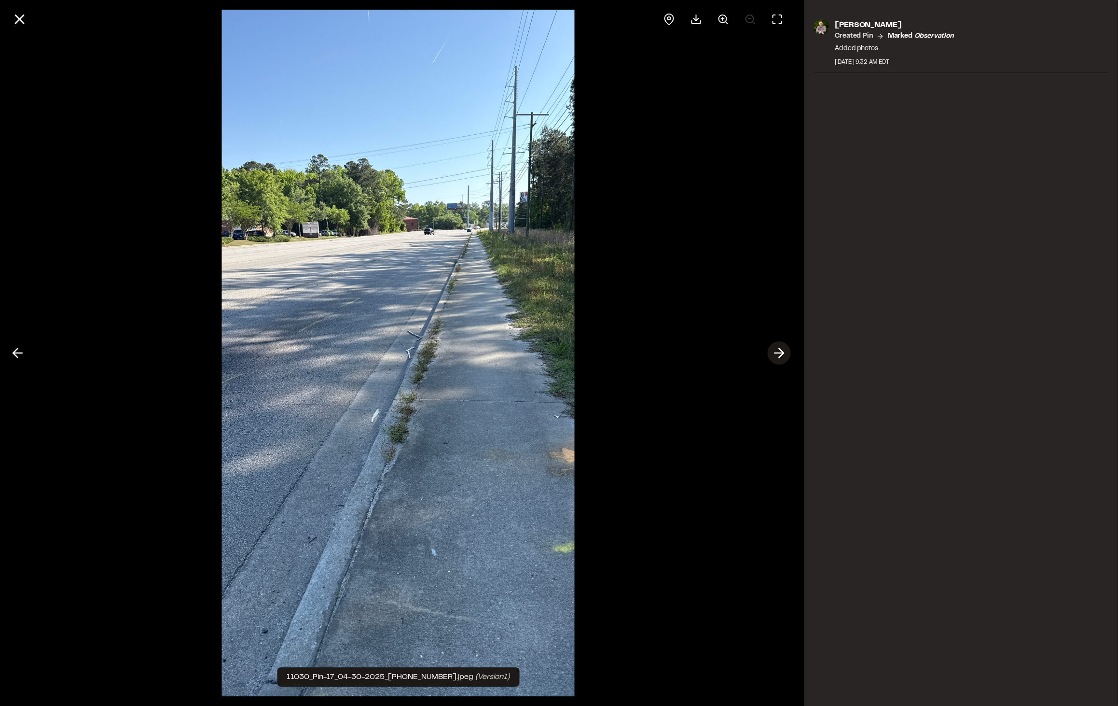
click at [773, 350] on icon at bounding box center [778, 353] width 15 height 16
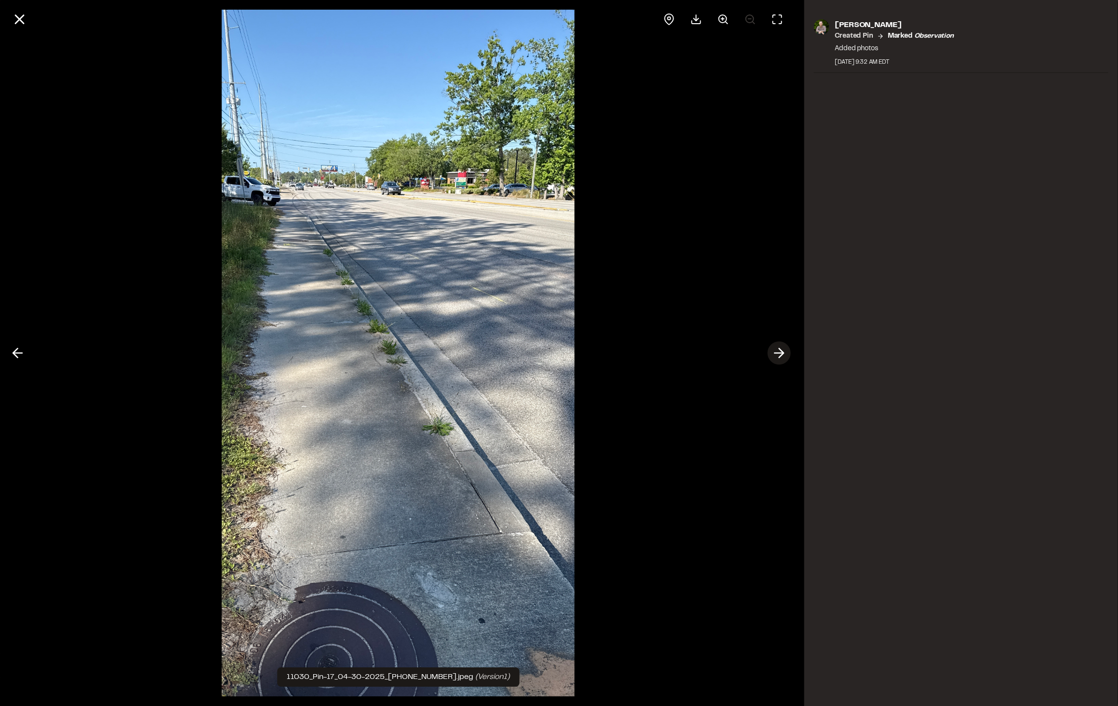
click at [777, 349] on icon at bounding box center [778, 353] width 15 height 16
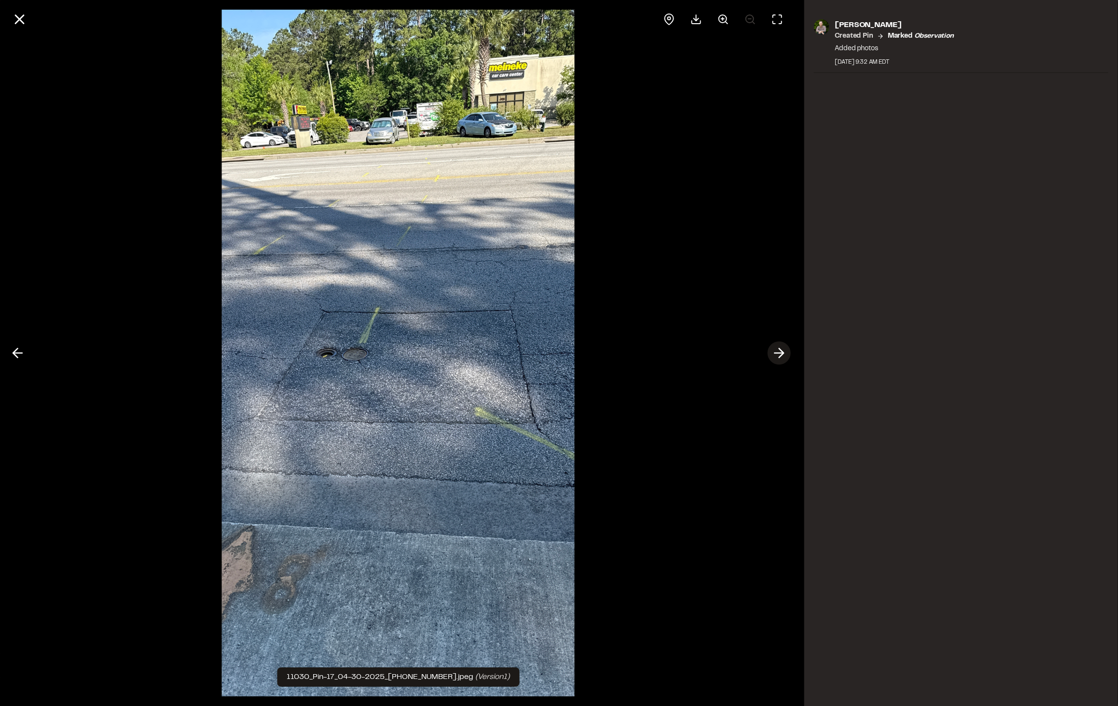
click at [777, 349] on icon at bounding box center [778, 353] width 15 height 16
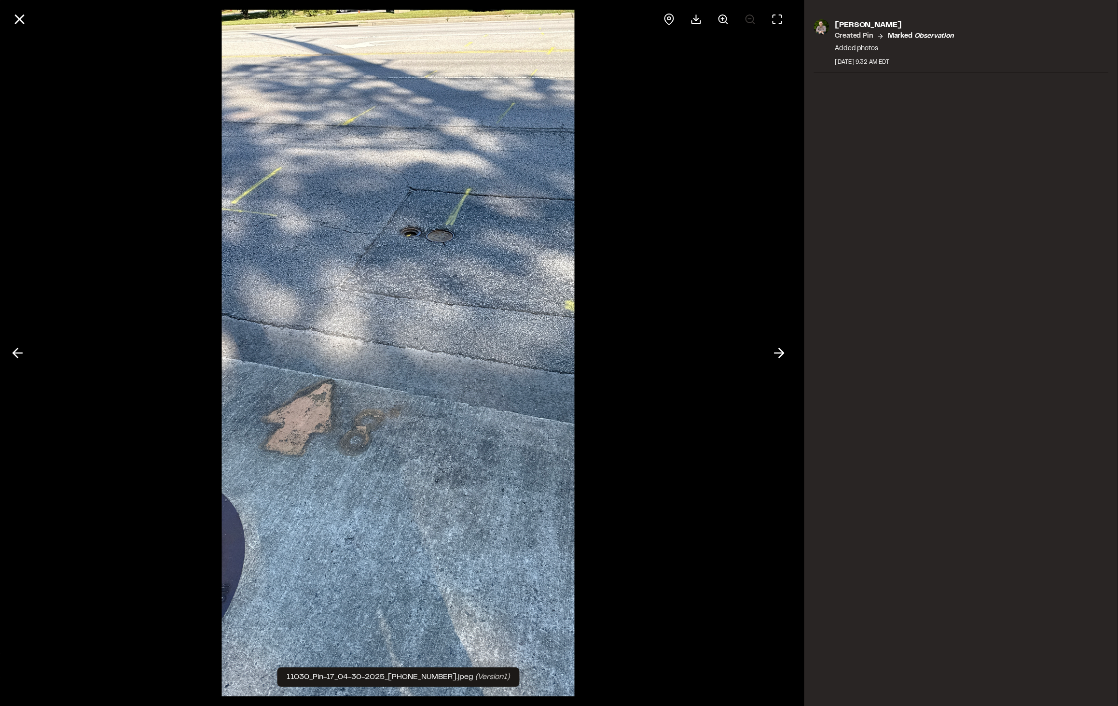
click at [1011, 113] on div "[PERSON_NAME] Created Pin Marked observation Added photos [DATE] 9:32 AM EDT" at bounding box center [961, 353] width 314 height 706
click at [17, 22] on line at bounding box center [19, 19] width 8 height 8
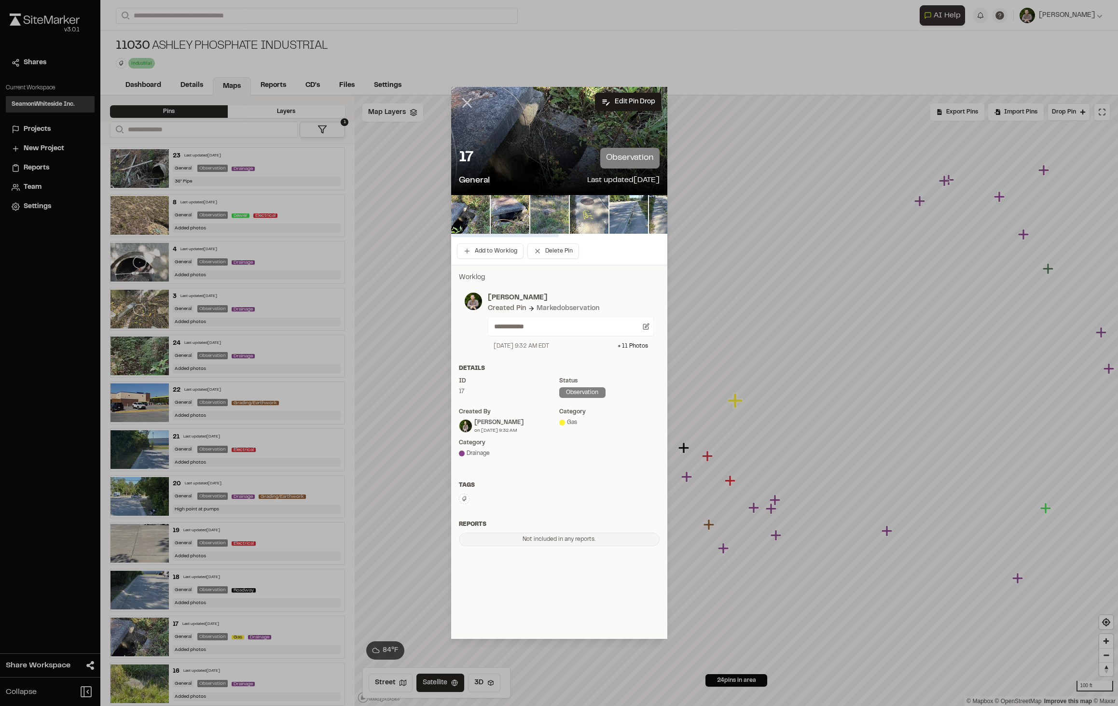
click at [470, 103] on icon at bounding box center [467, 103] width 16 height 16
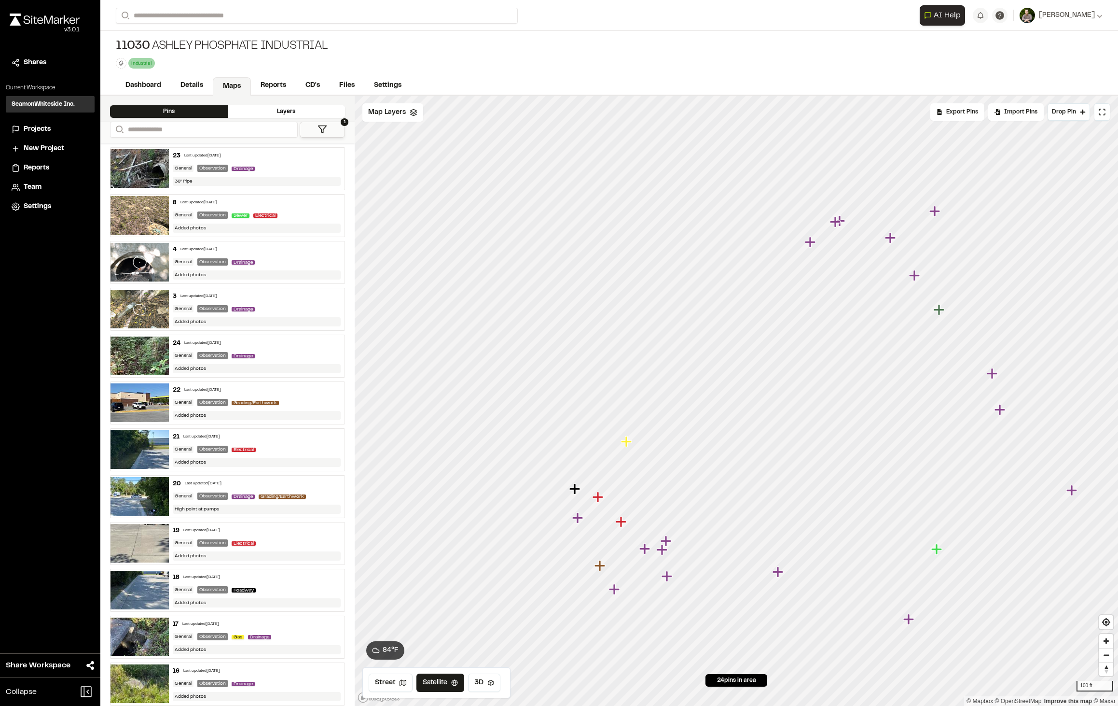
drag, startPoint x: 923, startPoint y: 200, endPoint x: 814, endPoint y: 241, distance: 116.6
click at [814, 241] on icon "Map marker" at bounding box center [810, 242] width 11 height 11
click at [810, 245] on icon "Map marker" at bounding box center [810, 242] width 11 height 11
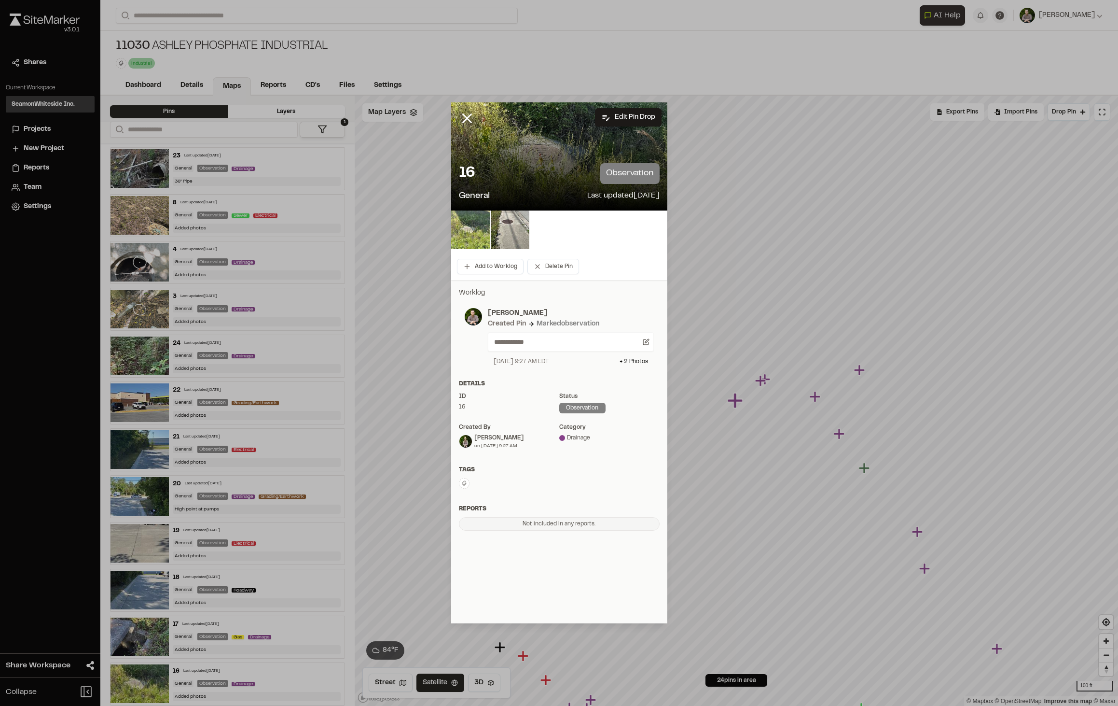
click at [487, 224] on img at bounding box center [470, 229] width 39 height 39
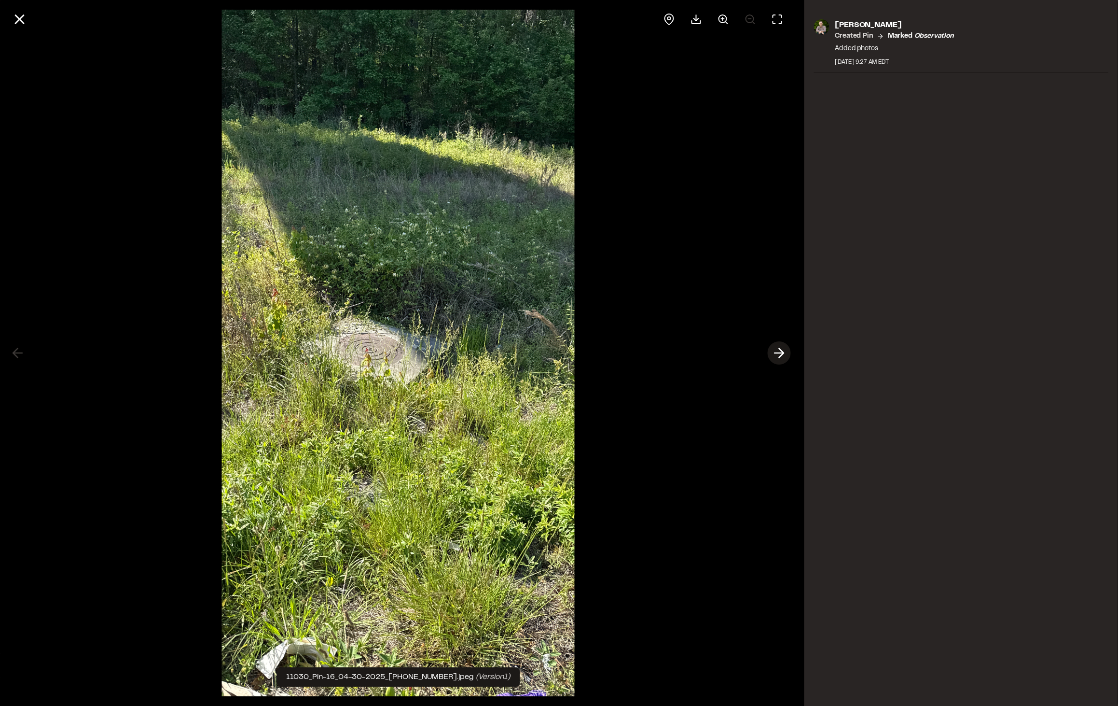
click at [783, 354] on polyline at bounding box center [781, 353] width 4 height 9
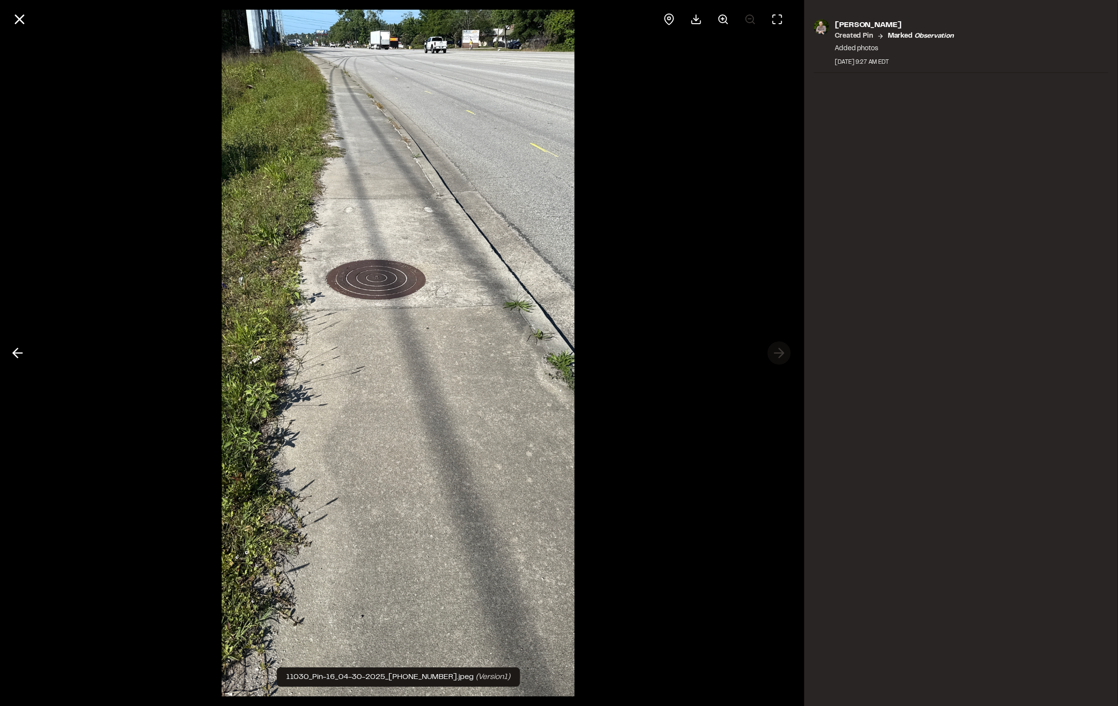
click at [783, 354] on div at bounding box center [398, 353] width 796 height 706
click at [18, 354] on icon at bounding box center [17, 353] width 15 height 16
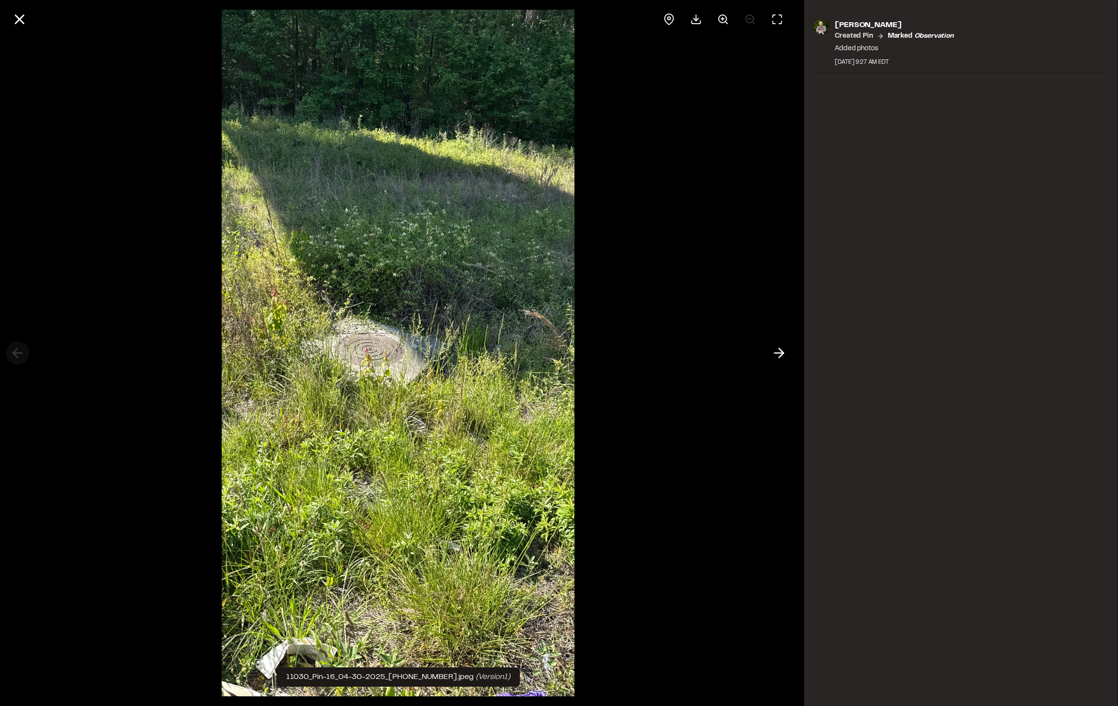
click at [18, 354] on div at bounding box center [398, 353] width 796 height 706
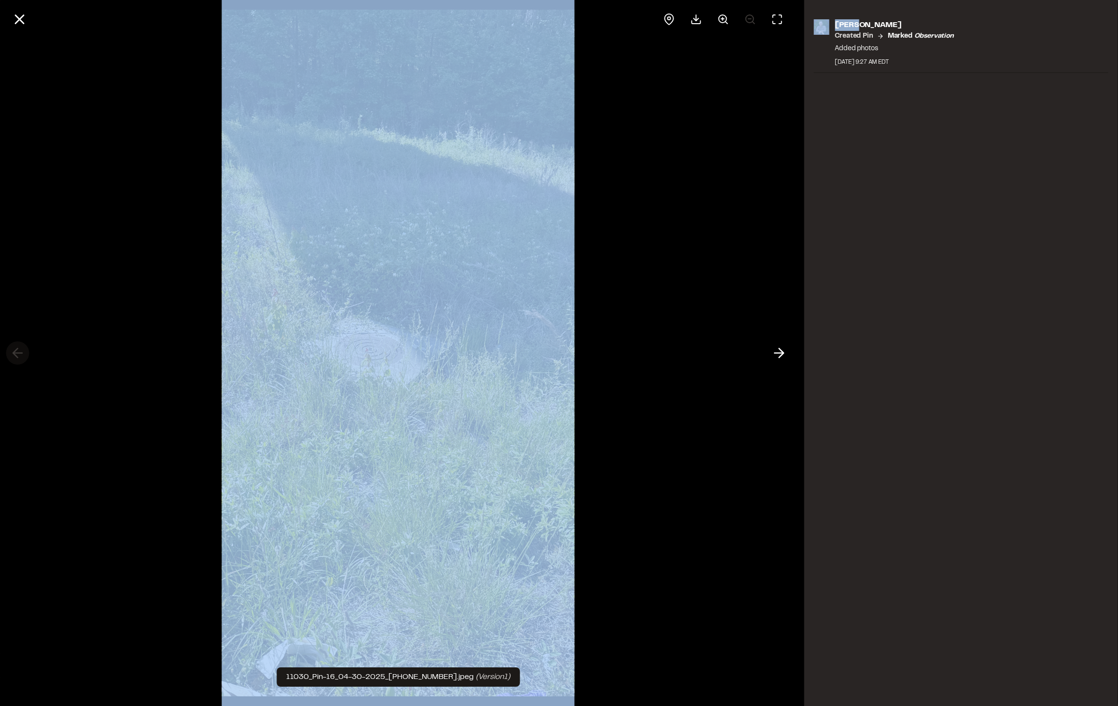
click at [18, 354] on div at bounding box center [398, 353] width 796 height 706
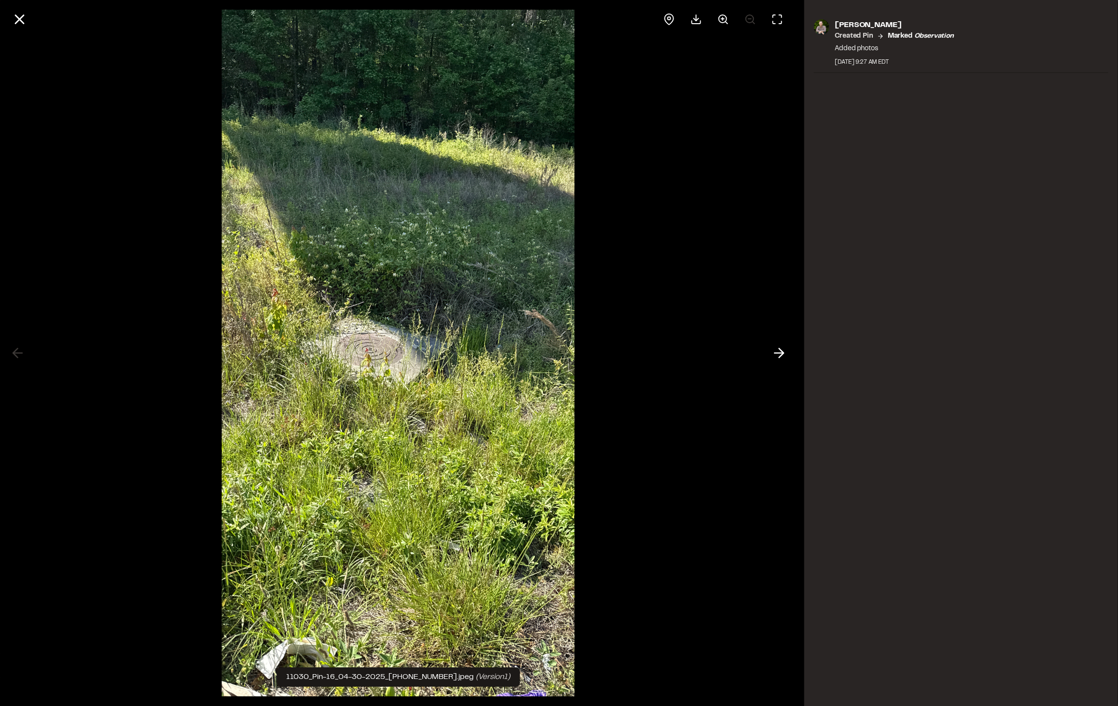
click at [433, 324] on img at bounding box center [398, 353] width 353 height 706
click at [22, 21] on line at bounding box center [19, 19] width 8 height 8
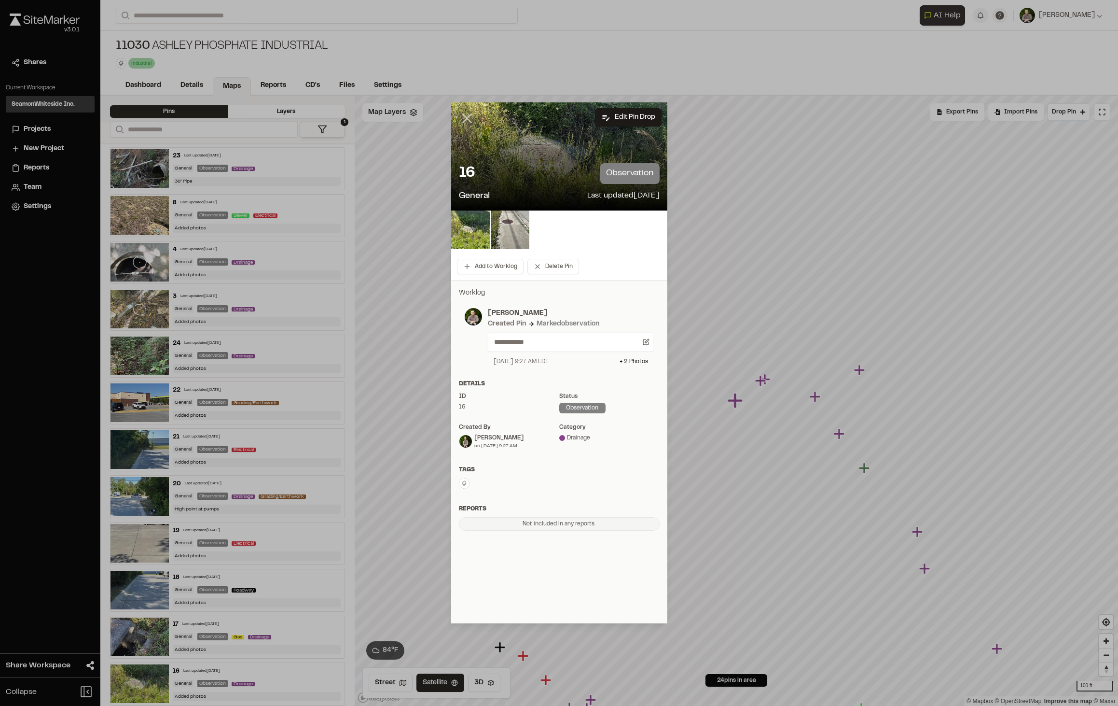
click at [464, 119] on icon at bounding box center [467, 118] width 16 height 16
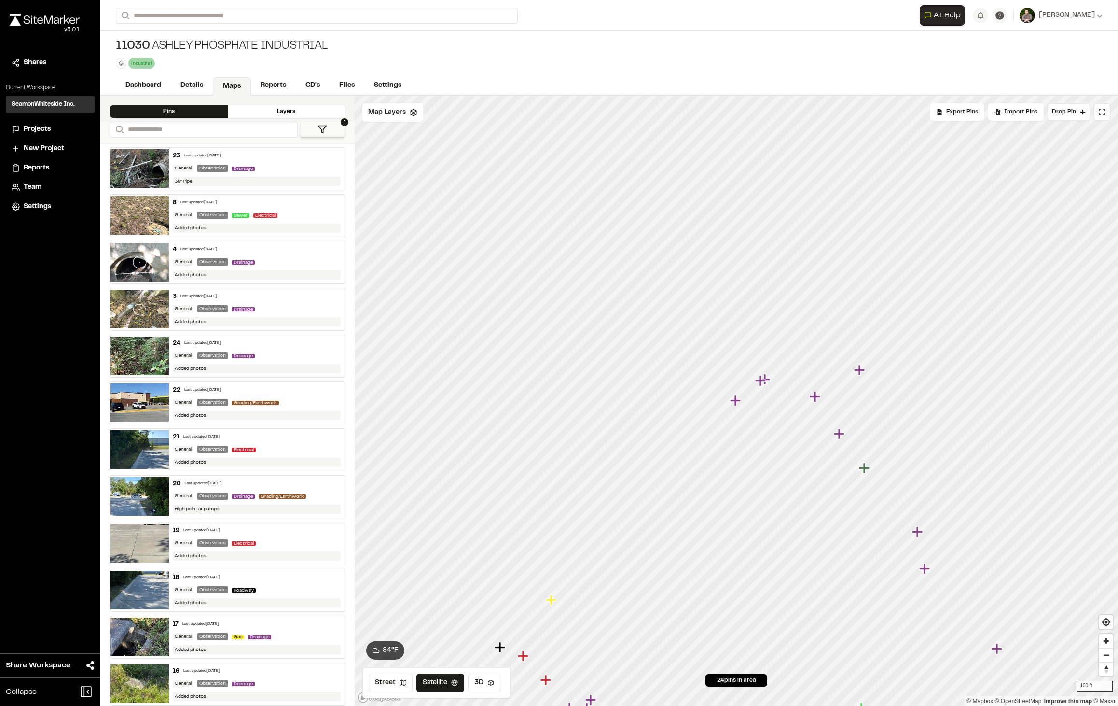
click at [763, 386] on icon "Map marker" at bounding box center [761, 381] width 13 height 13
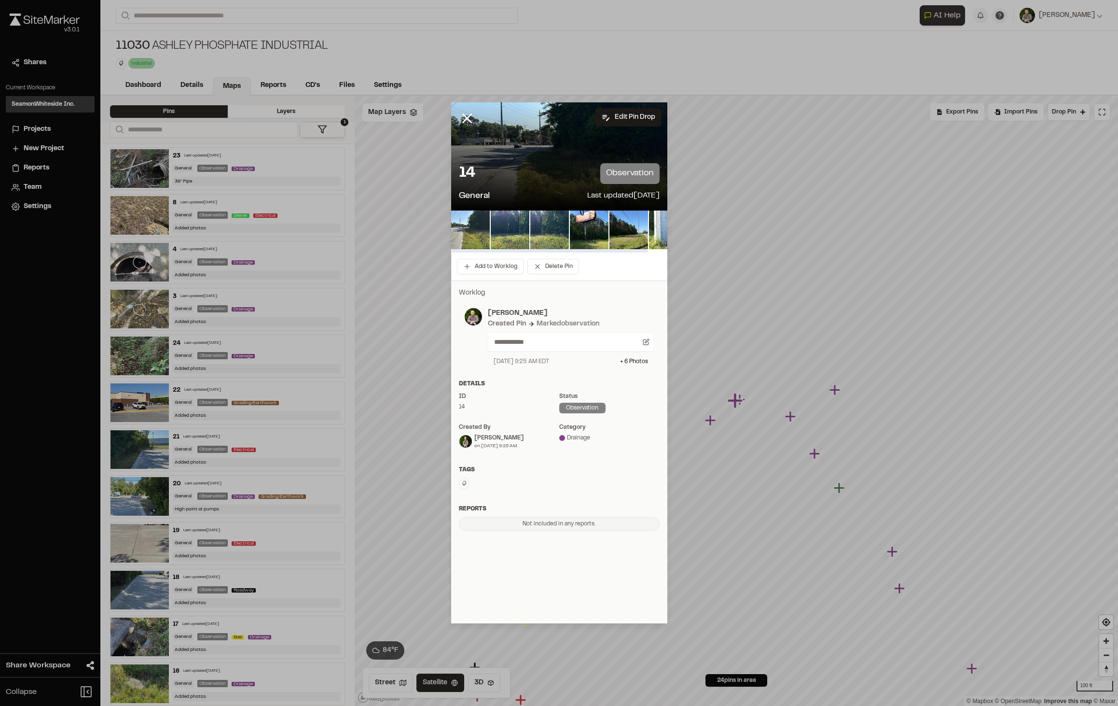
click at [461, 227] on img at bounding box center [470, 229] width 39 height 39
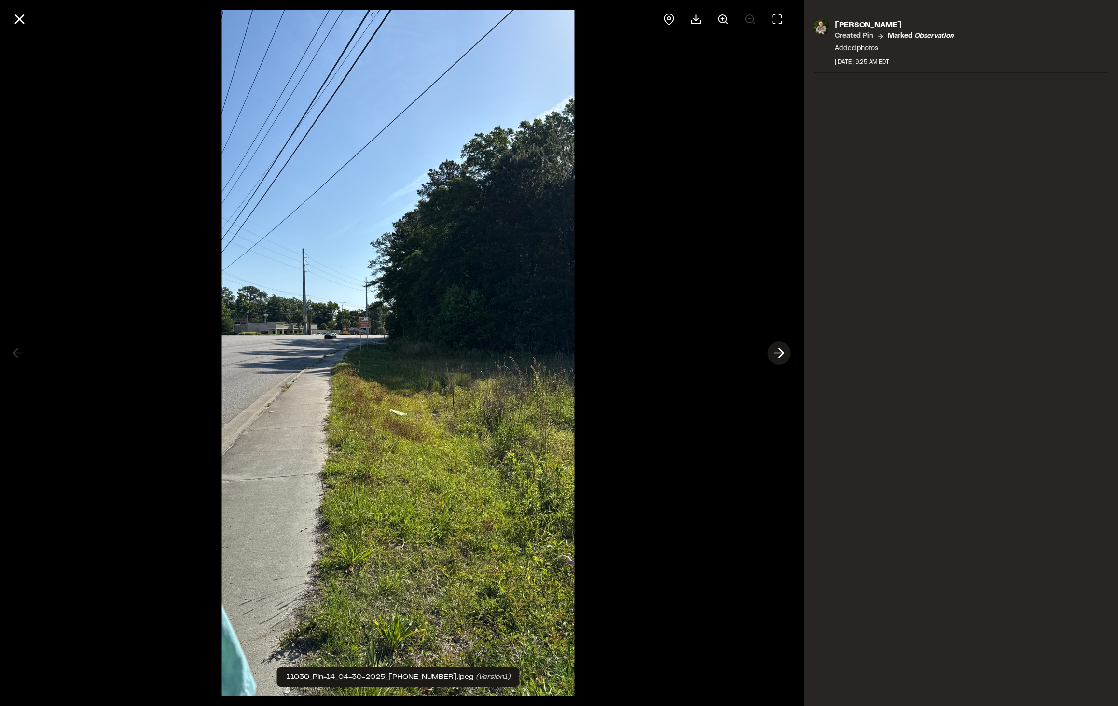
click at [776, 353] on line at bounding box center [779, 353] width 9 height 0
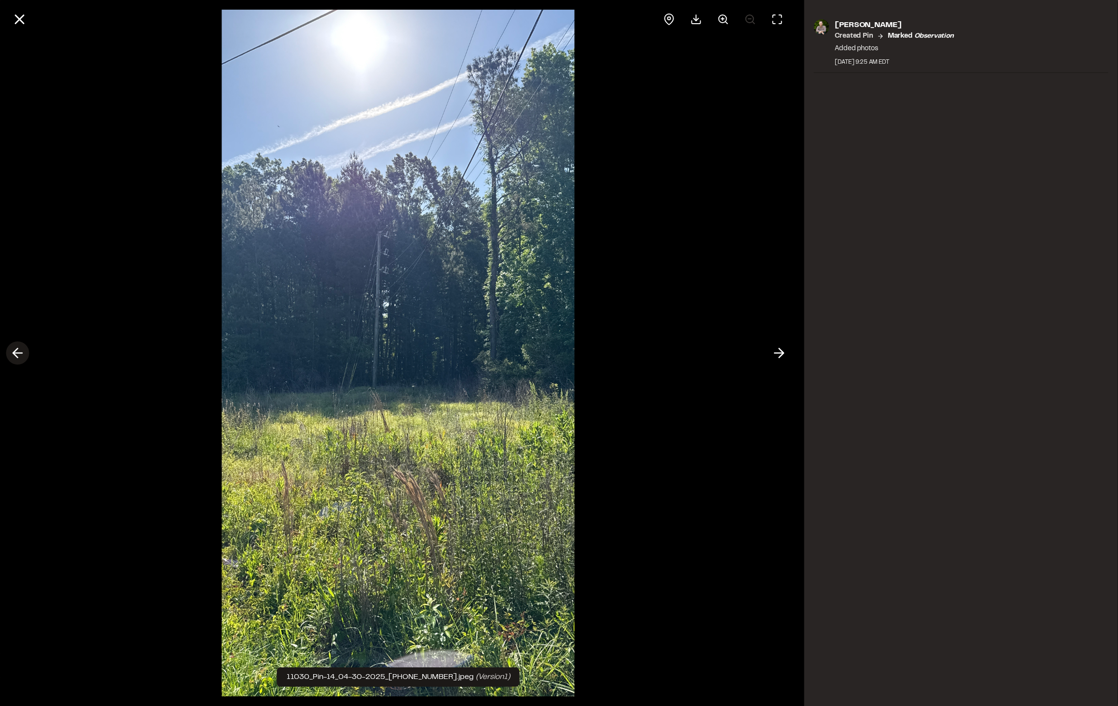
click at [16, 354] on icon at bounding box center [17, 353] width 15 height 16
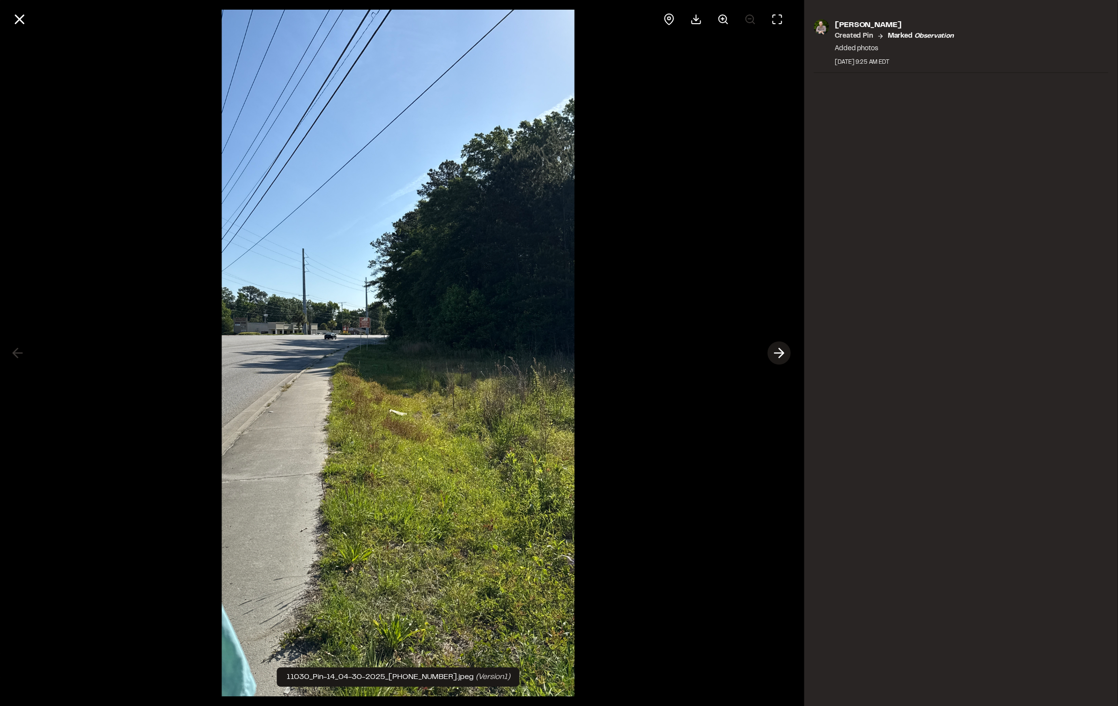
click at [779, 351] on icon at bounding box center [778, 353] width 15 height 16
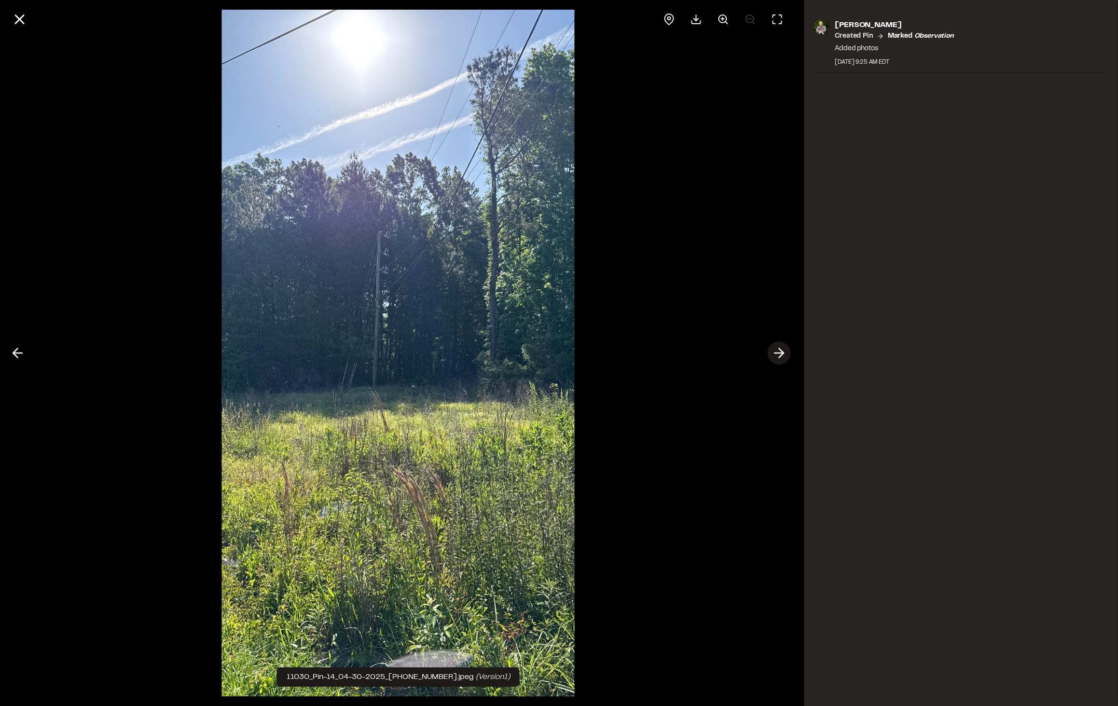
click at [779, 351] on icon at bounding box center [778, 353] width 15 height 16
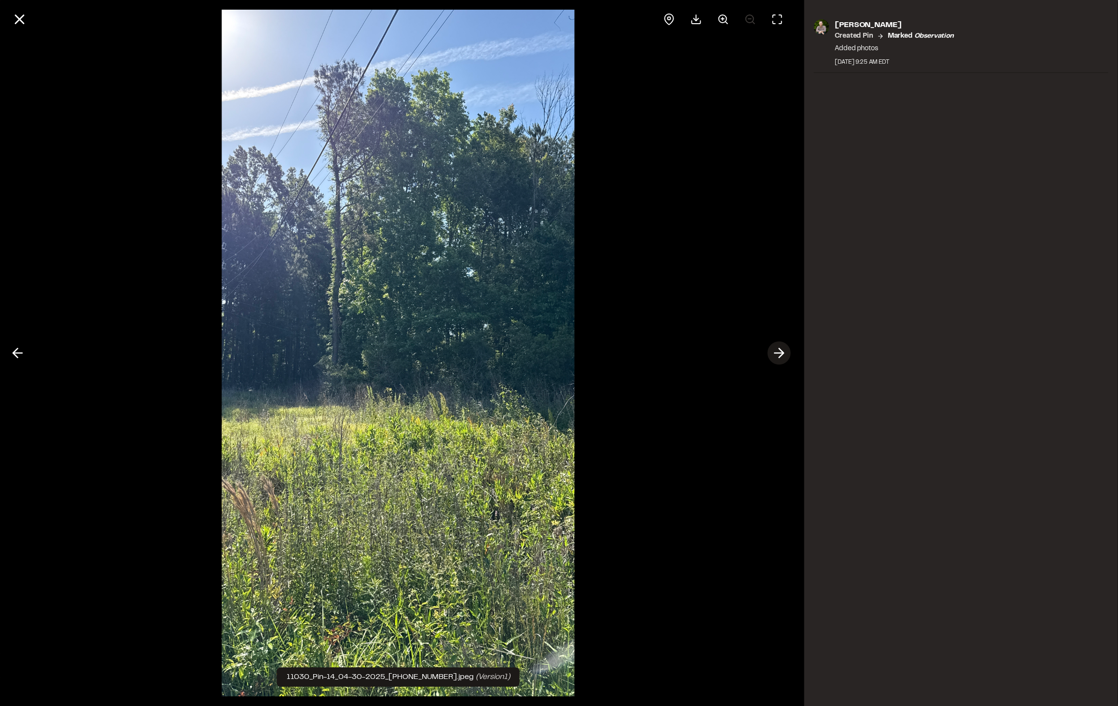
click at [779, 351] on icon at bounding box center [778, 353] width 15 height 16
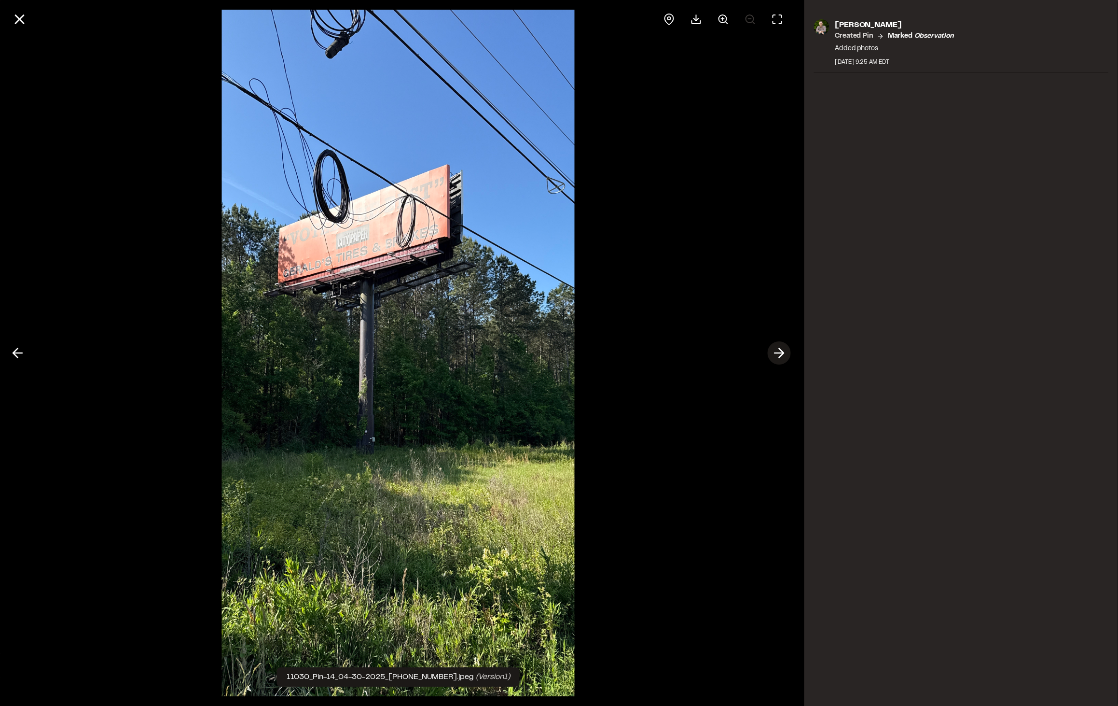
click at [779, 351] on icon at bounding box center [778, 353] width 15 height 16
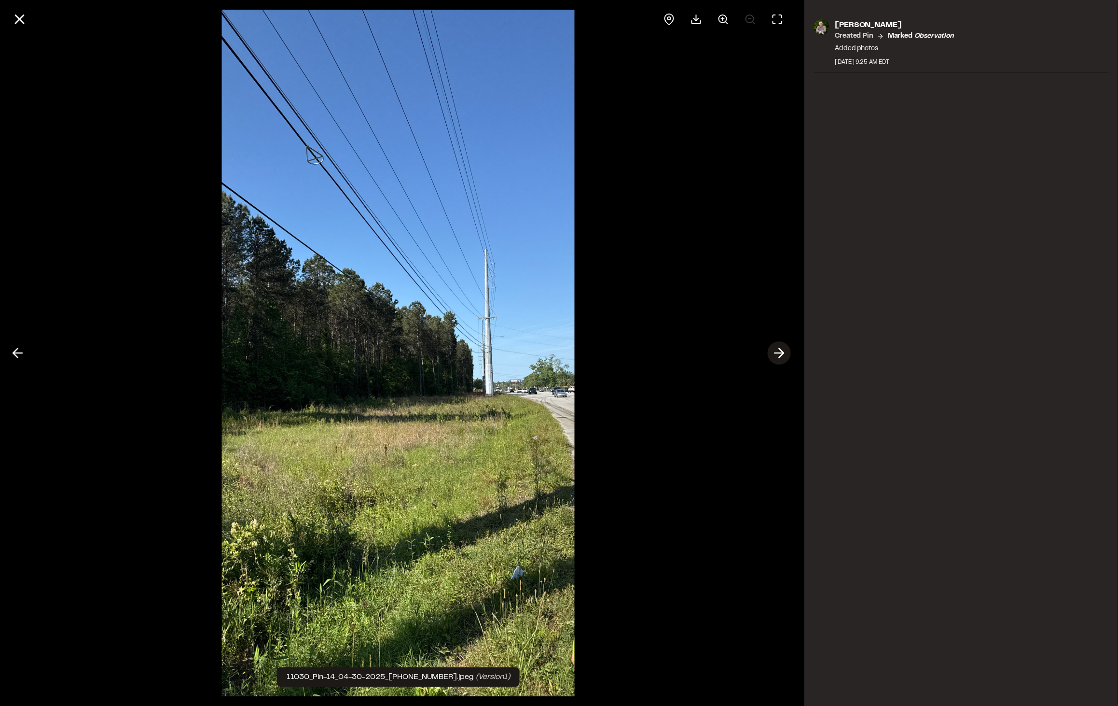
click at [779, 351] on icon at bounding box center [778, 353] width 15 height 16
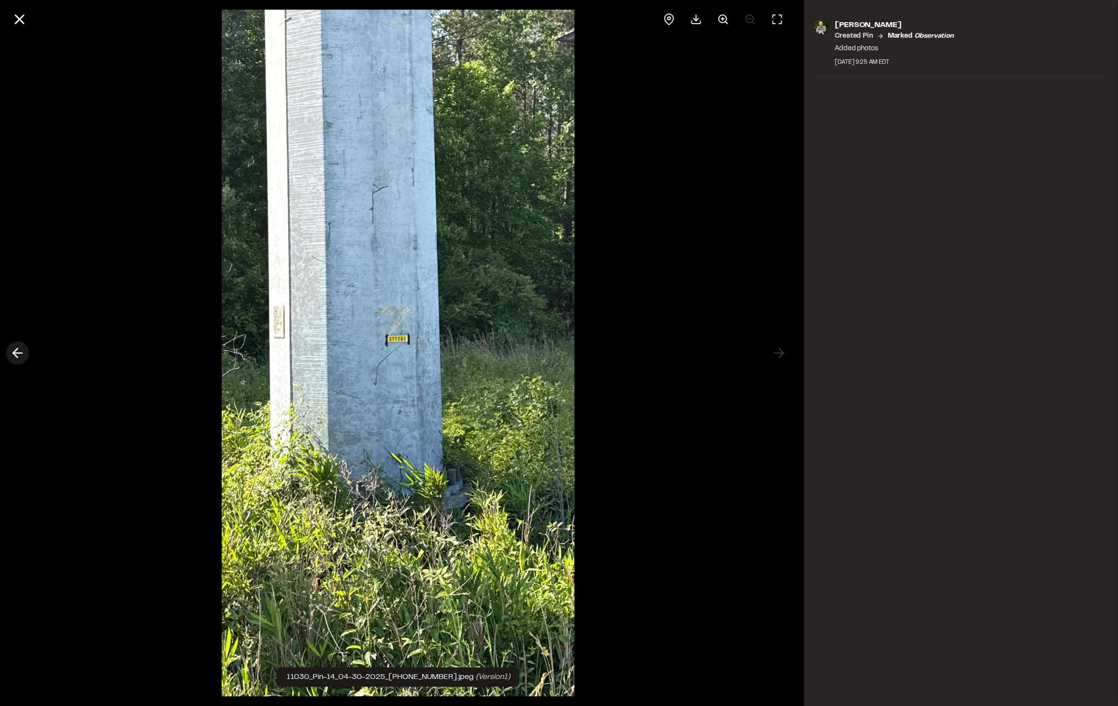
click at [13, 354] on polyline at bounding box center [15, 353] width 4 height 9
